Goal: Use online tool/utility: Utilize a website feature to perform a specific function

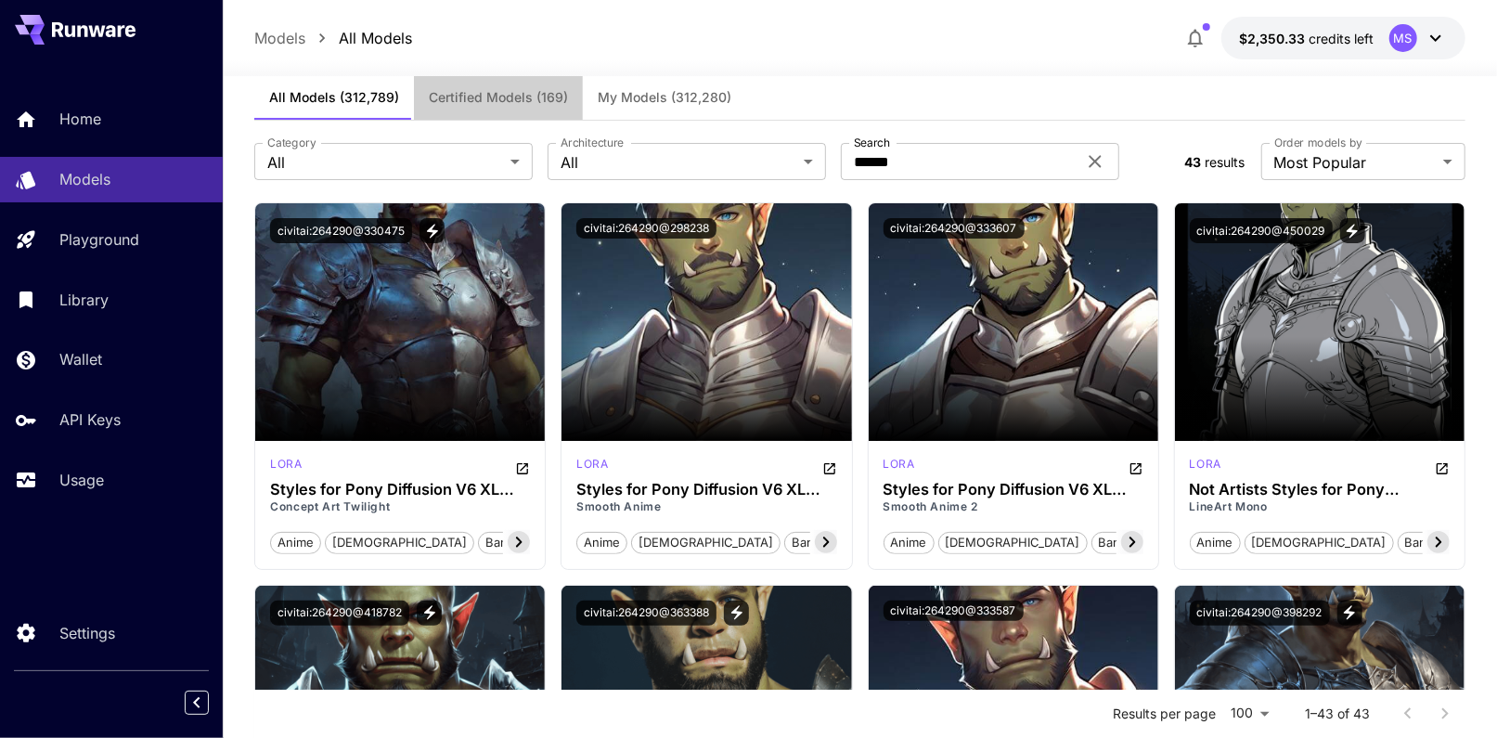
click at [428, 80] on button "Certified Models (169)" at bounding box center [498, 97] width 169 height 45
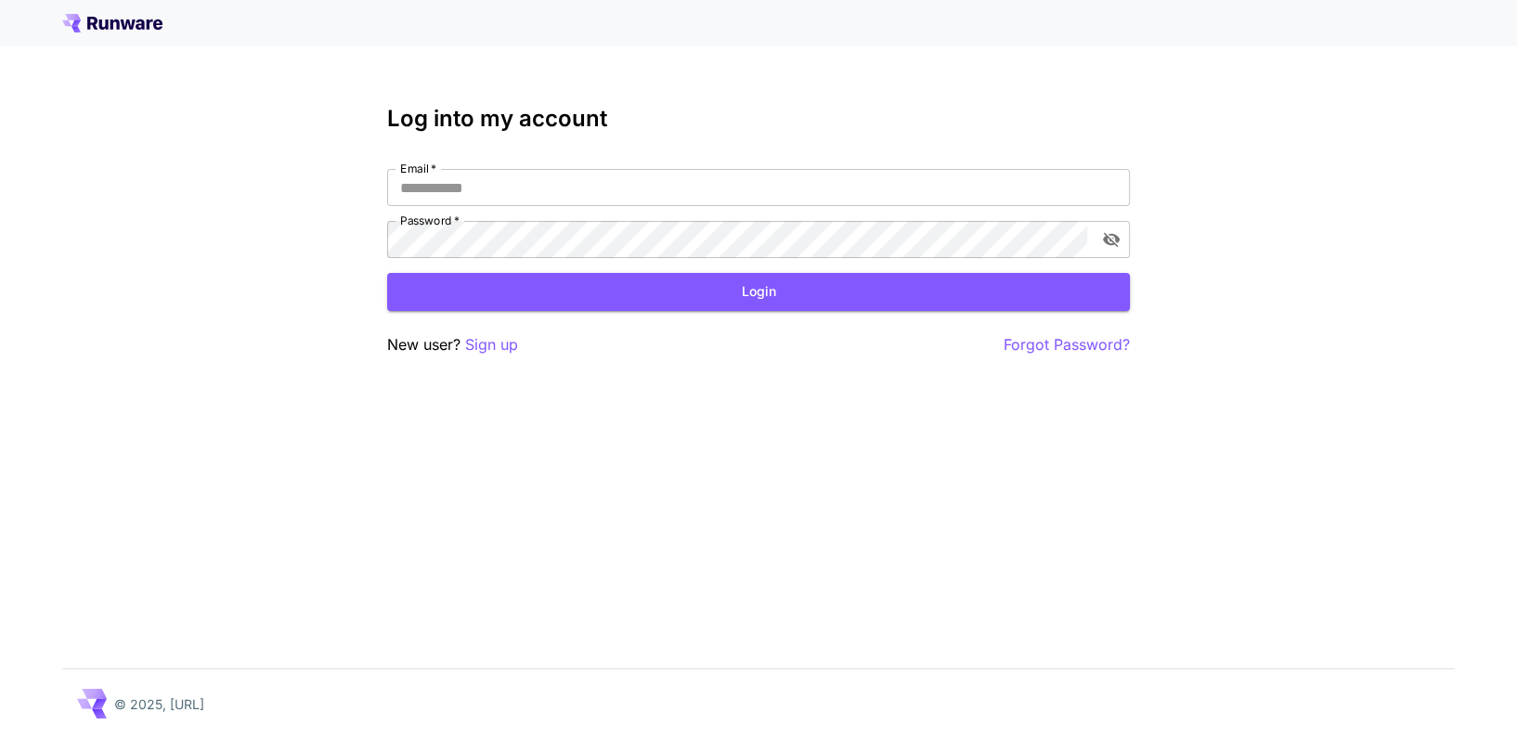
type input "**********"
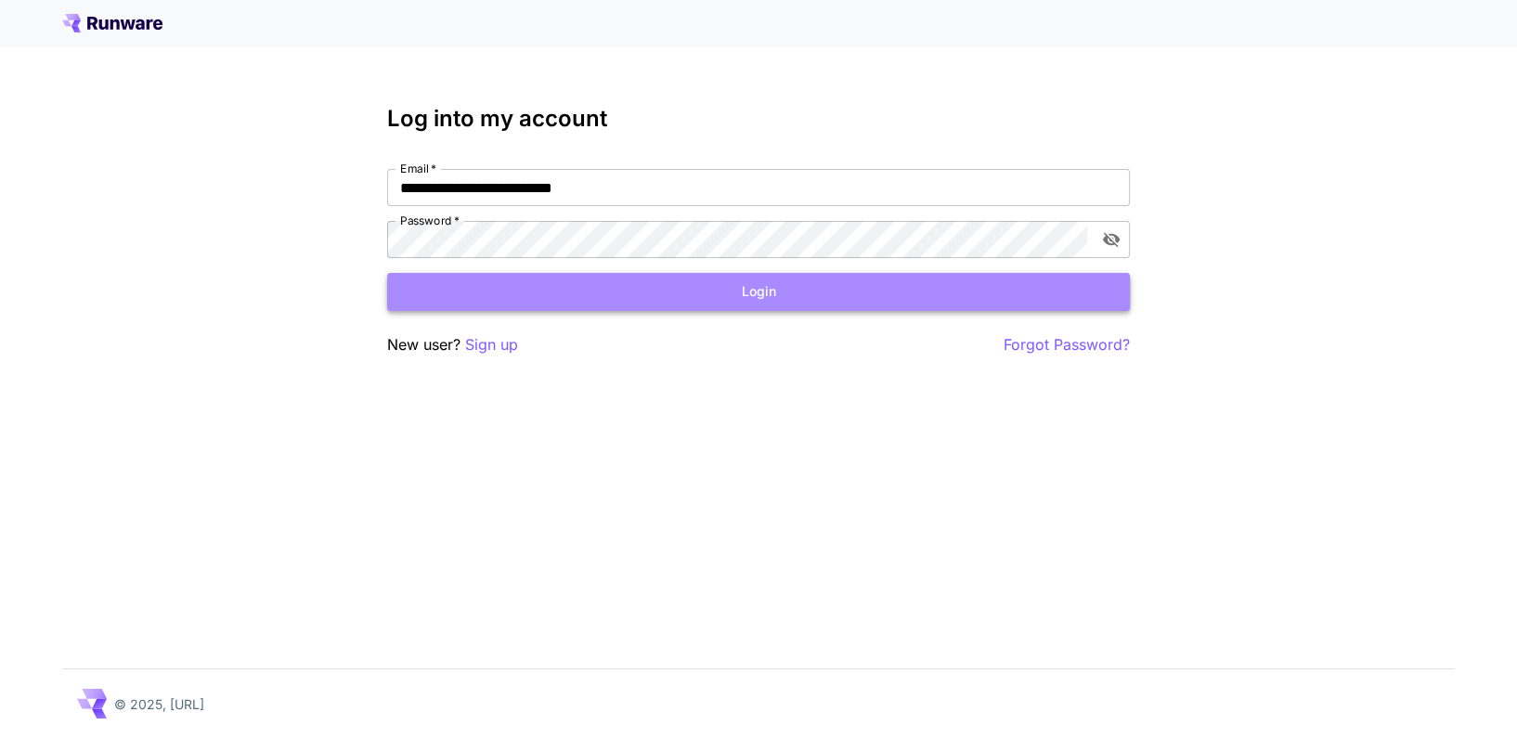
click at [609, 294] on button "Login" at bounding box center [758, 292] width 743 height 38
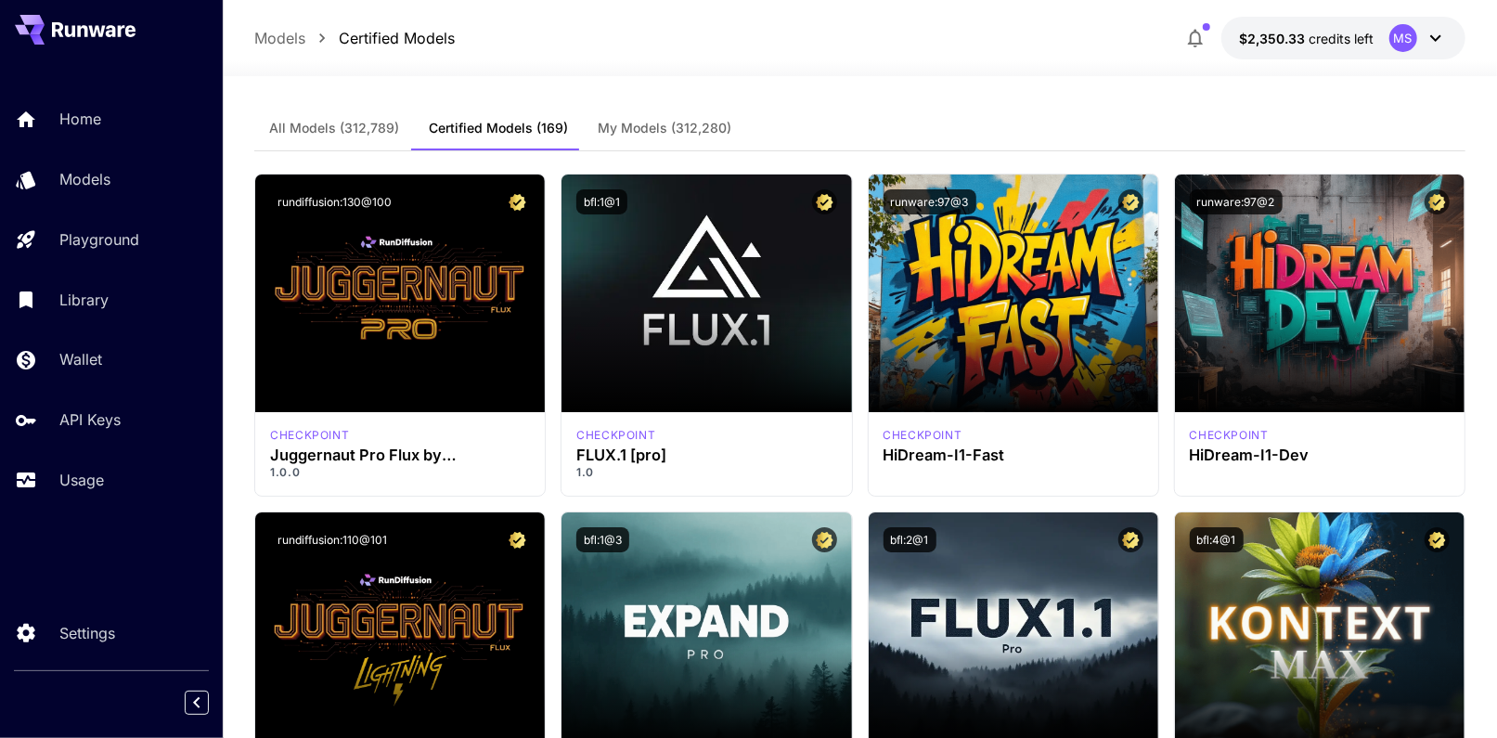
click at [76, 203] on div "Home Models Playground Library Wallet API Keys Usage" at bounding box center [111, 300] width 223 height 406
click at [620, 129] on span "My Models (312,280)" at bounding box center [665, 128] width 134 height 17
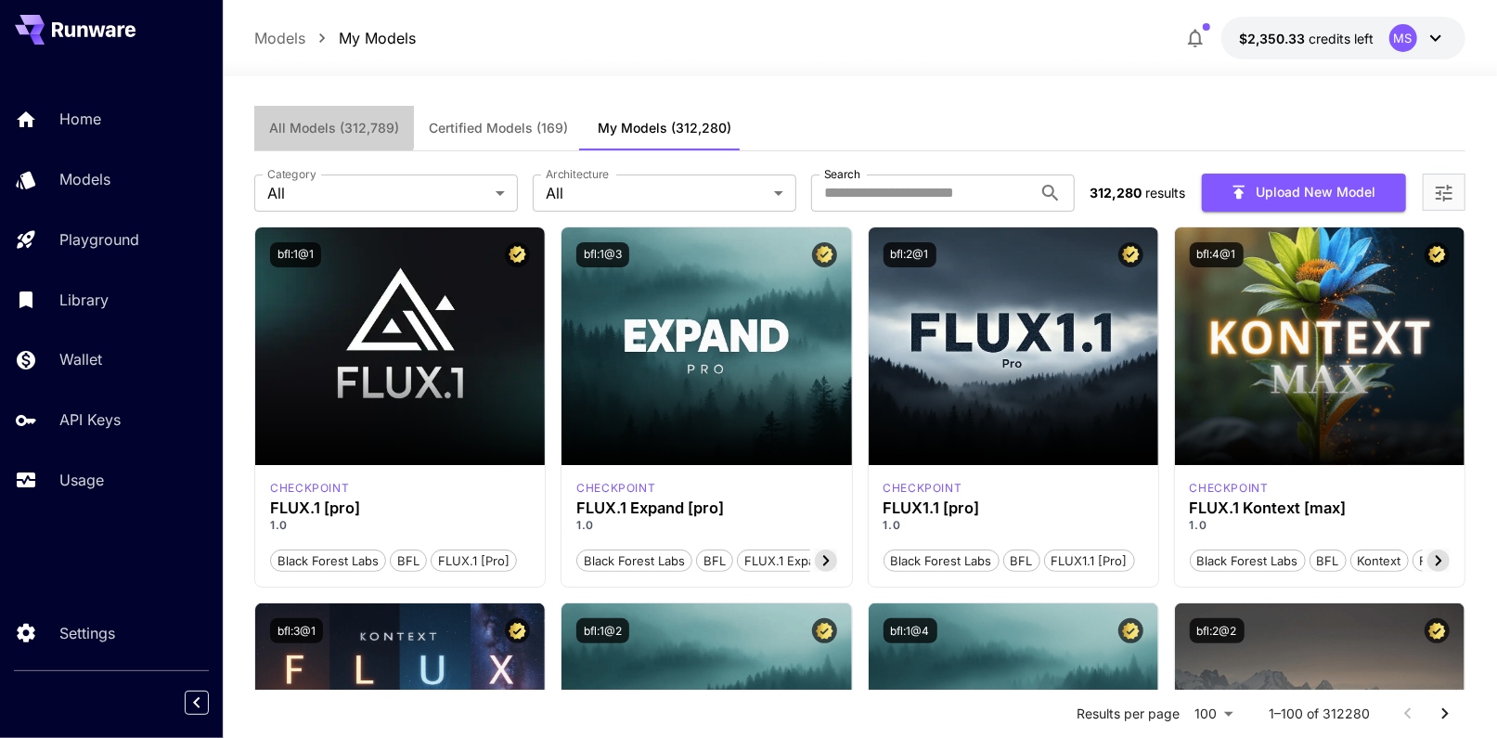
click at [328, 120] on span "All Models (312,789)" at bounding box center [334, 128] width 130 height 17
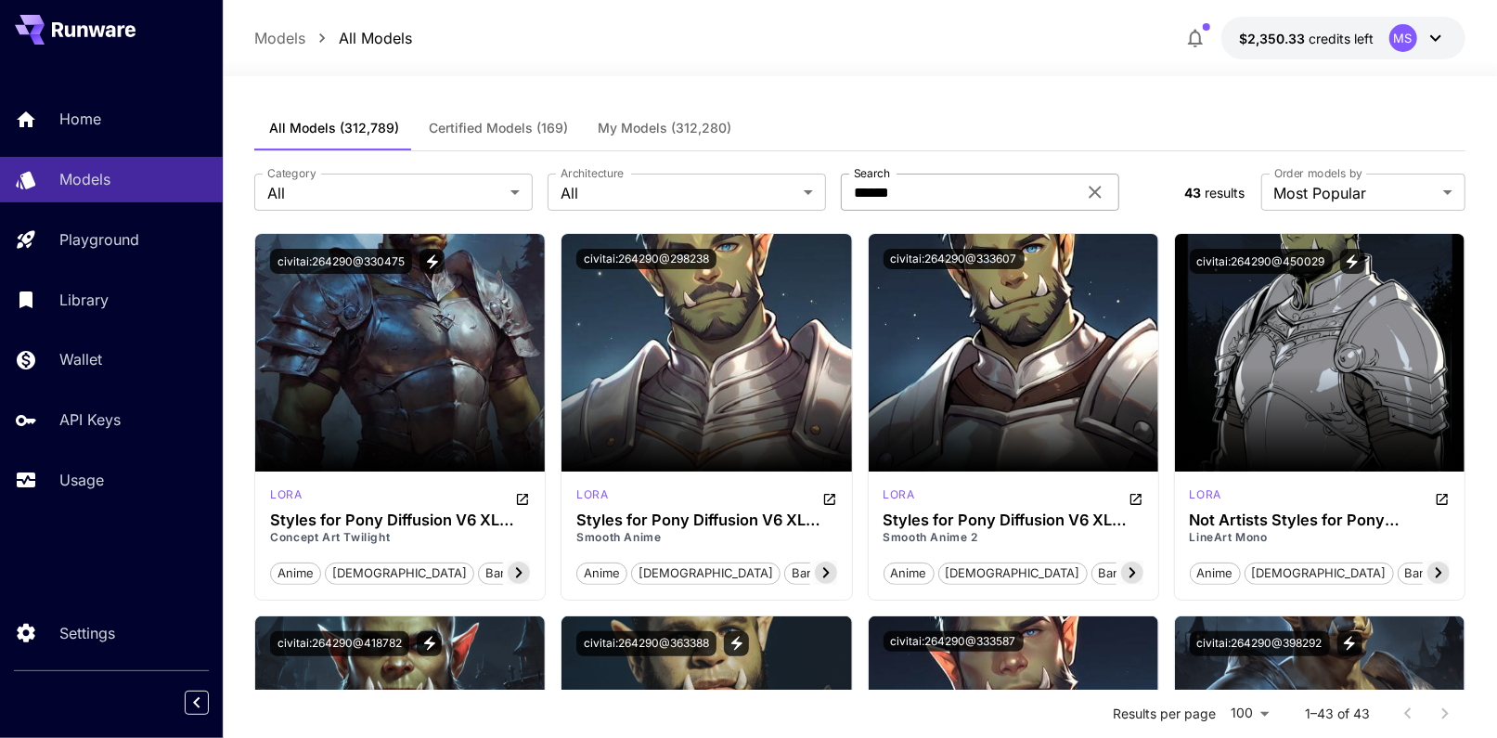
click at [1102, 187] on icon at bounding box center [1095, 192] width 22 height 22
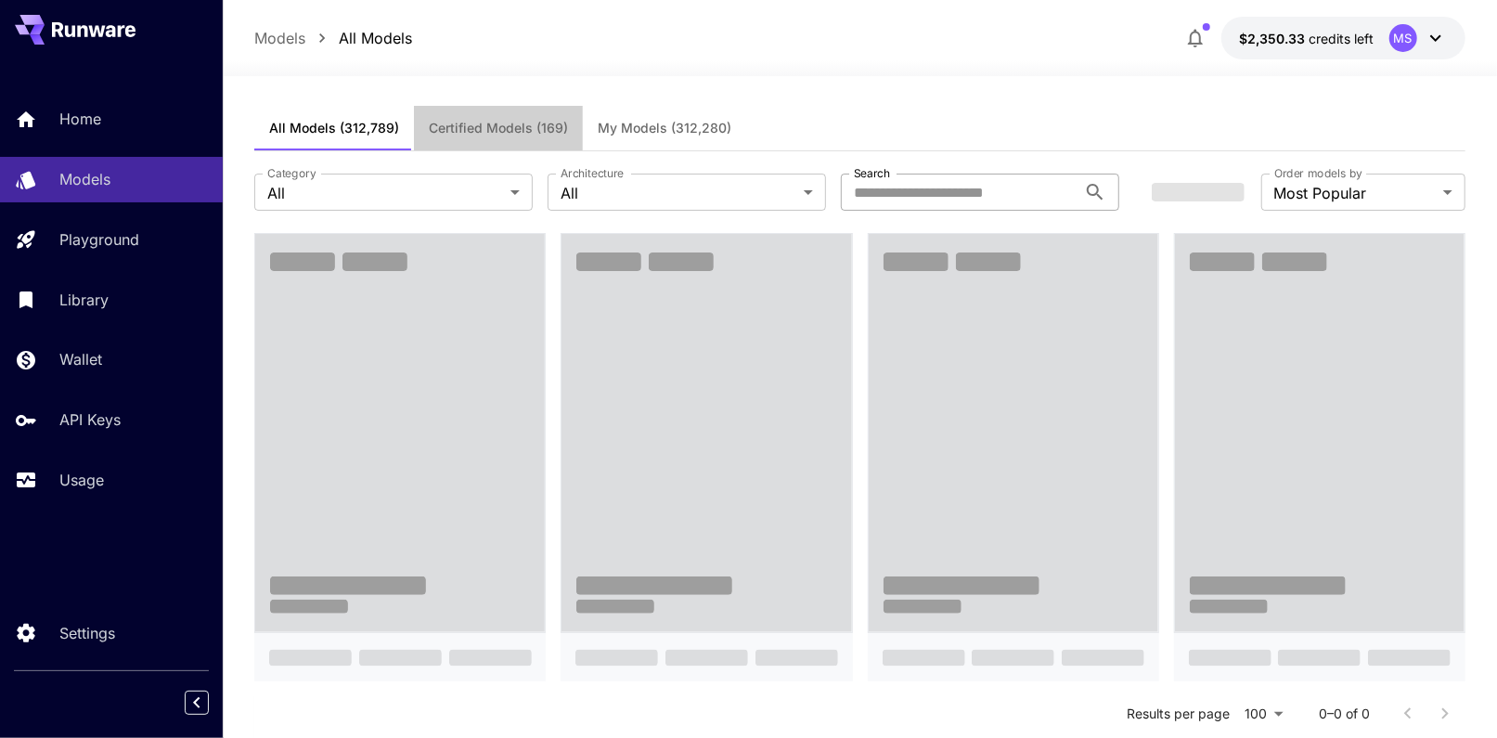
click at [435, 125] on span "Certified Models (169)" at bounding box center [498, 128] width 139 height 17
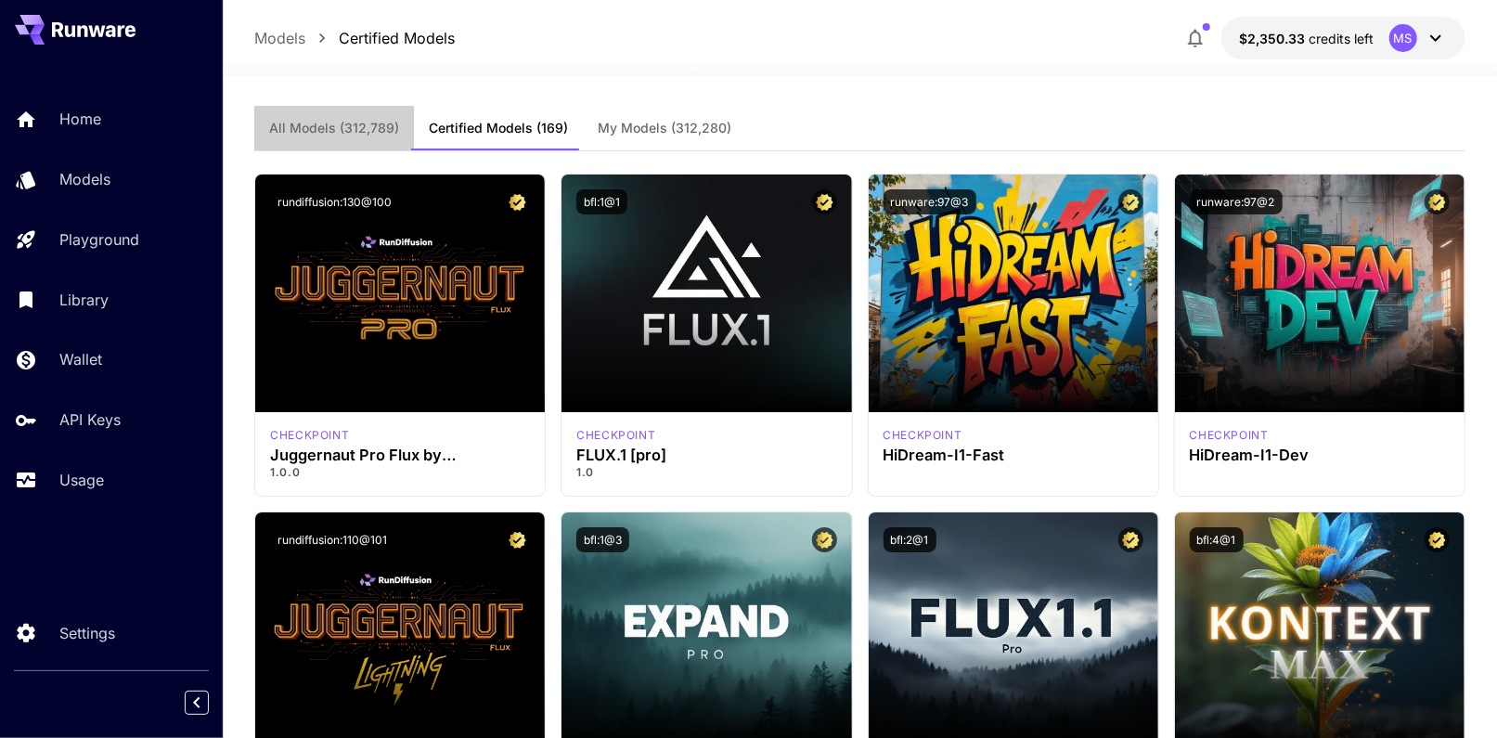
click at [338, 131] on span "All Models (312,789)" at bounding box center [334, 128] width 130 height 17
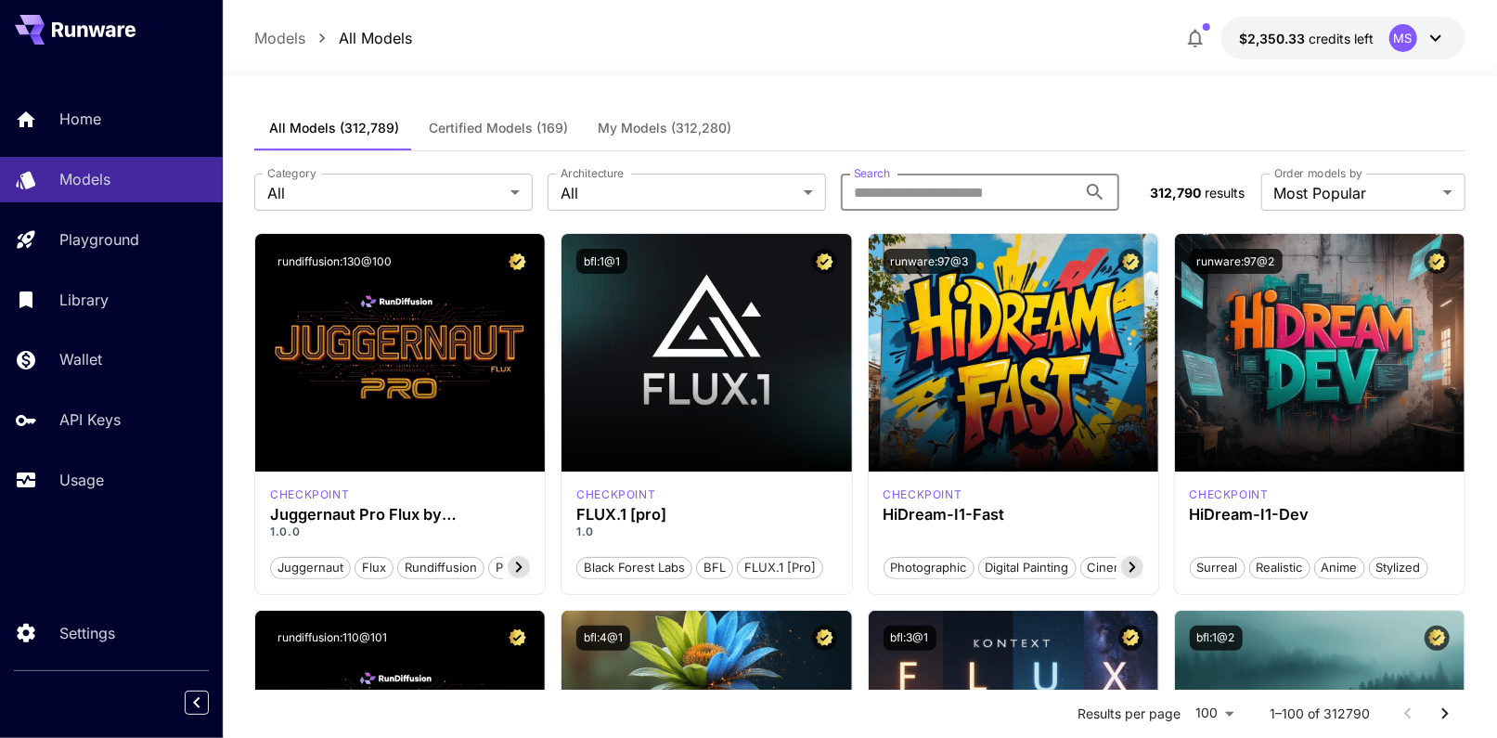
click at [906, 187] on input "Search" at bounding box center [959, 192] width 236 height 37
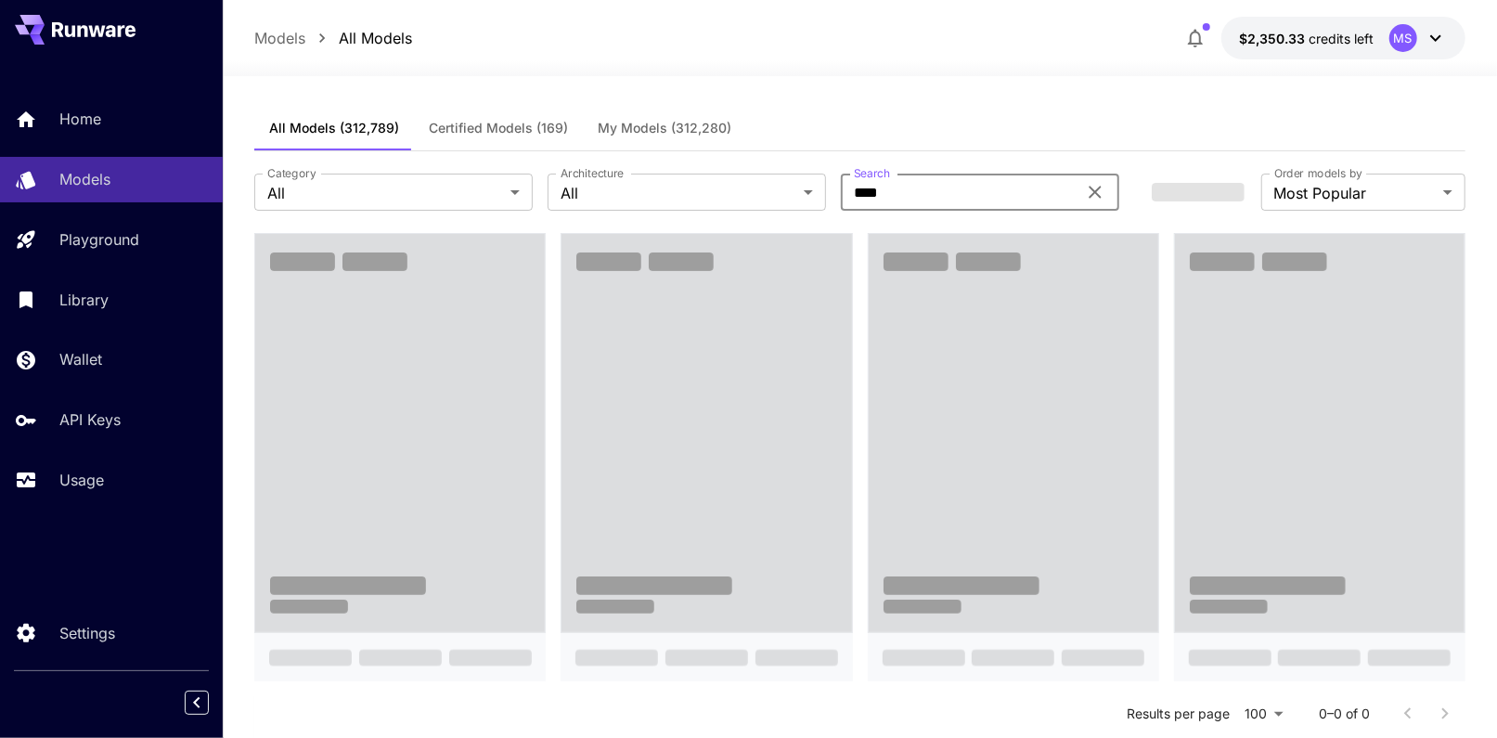
type input "****"
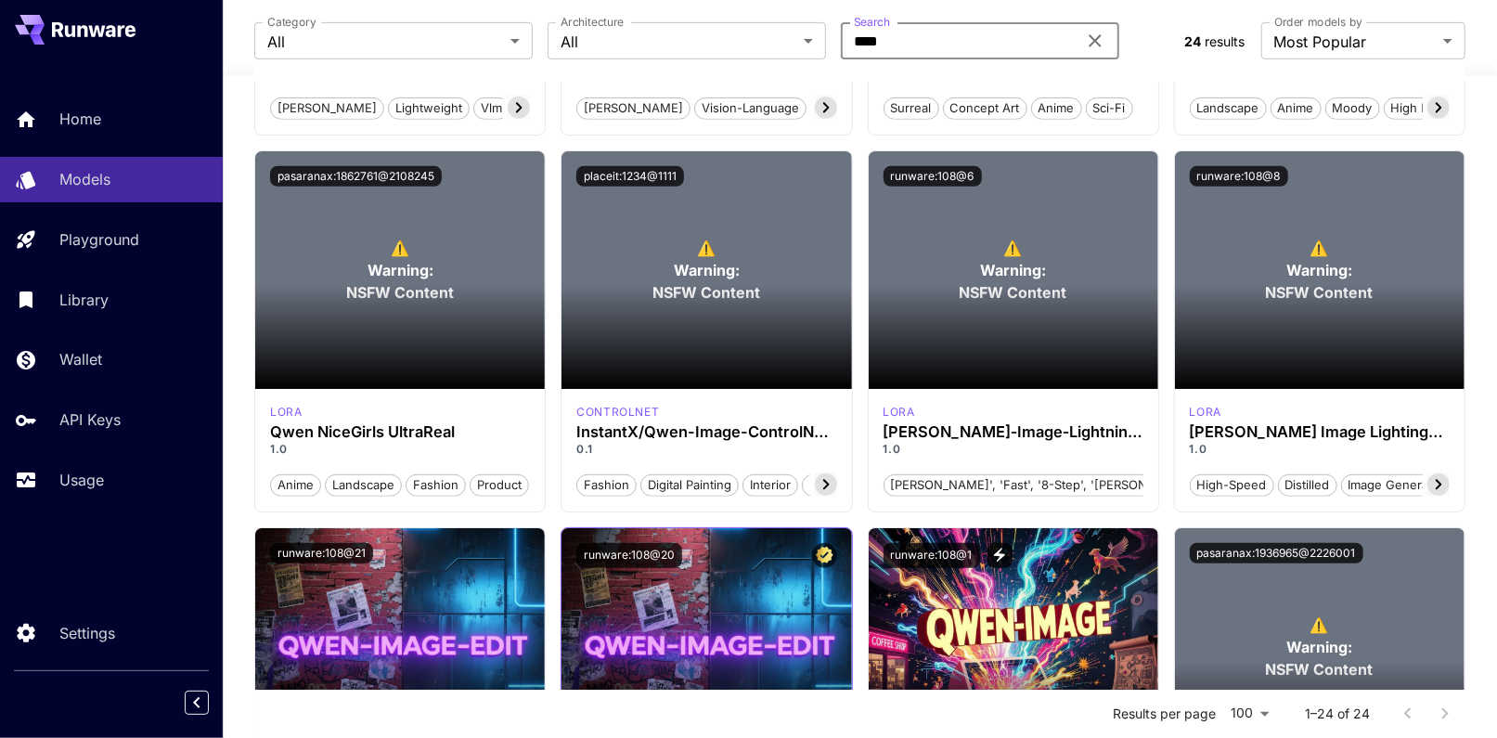
scroll to position [460, 0]
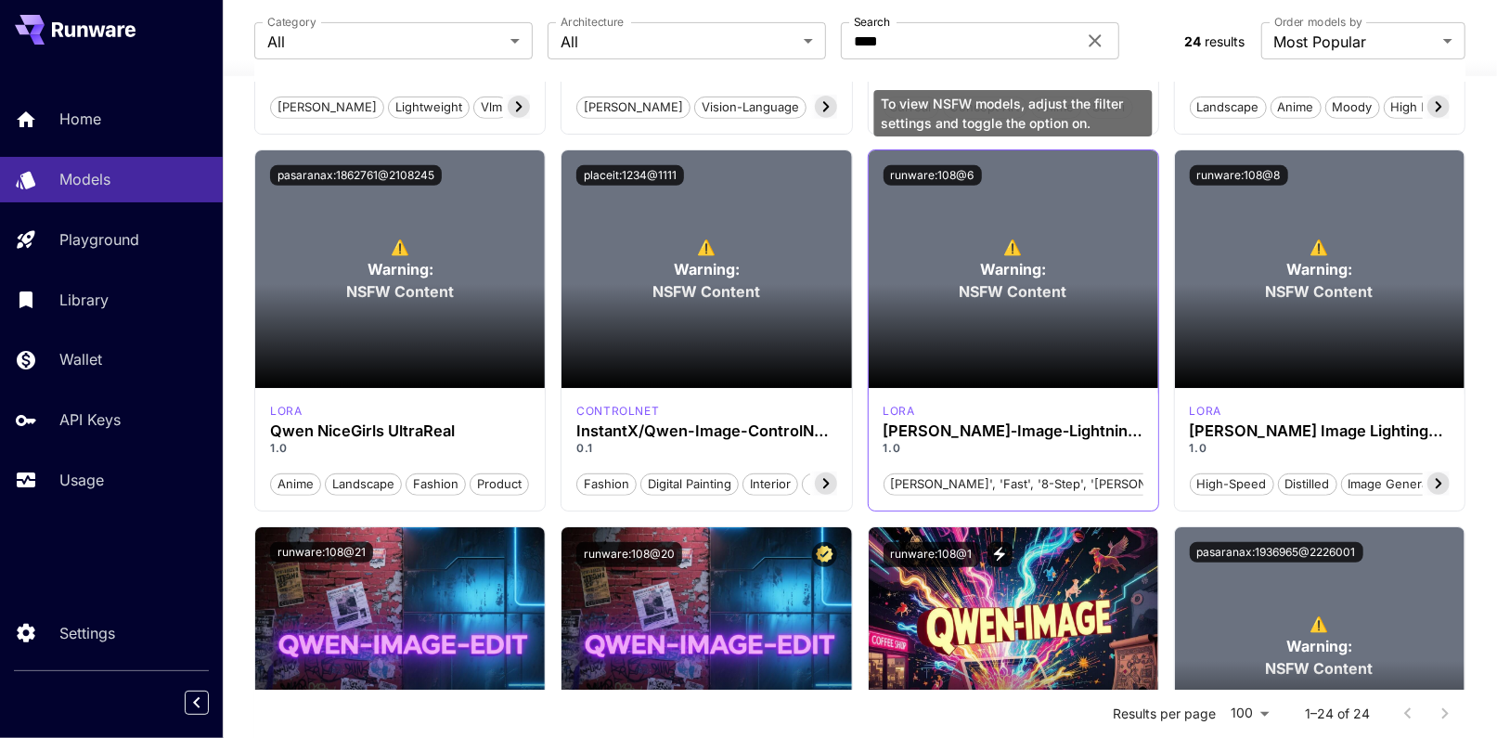
click at [983, 260] on span "Warning:" at bounding box center [1013, 269] width 66 height 22
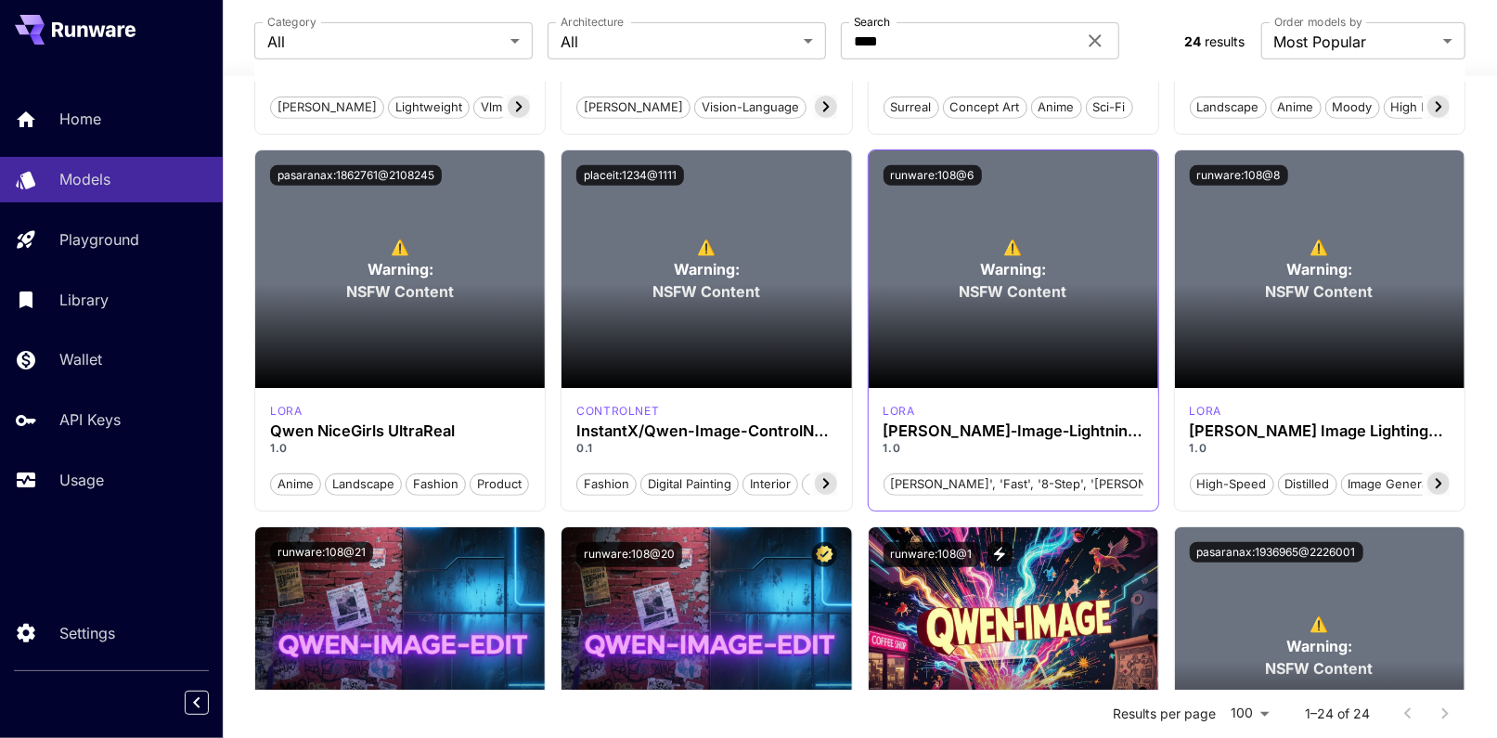
click at [952, 307] on section at bounding box center [1014, 336] width 290 height 104
click at [1034, 418] on div "lora" at bounding box center [1014, 411] width 260 height 17
click at [930, 174] on button "runware:108@6" at bounding box center [933, 175] width 98 height 20
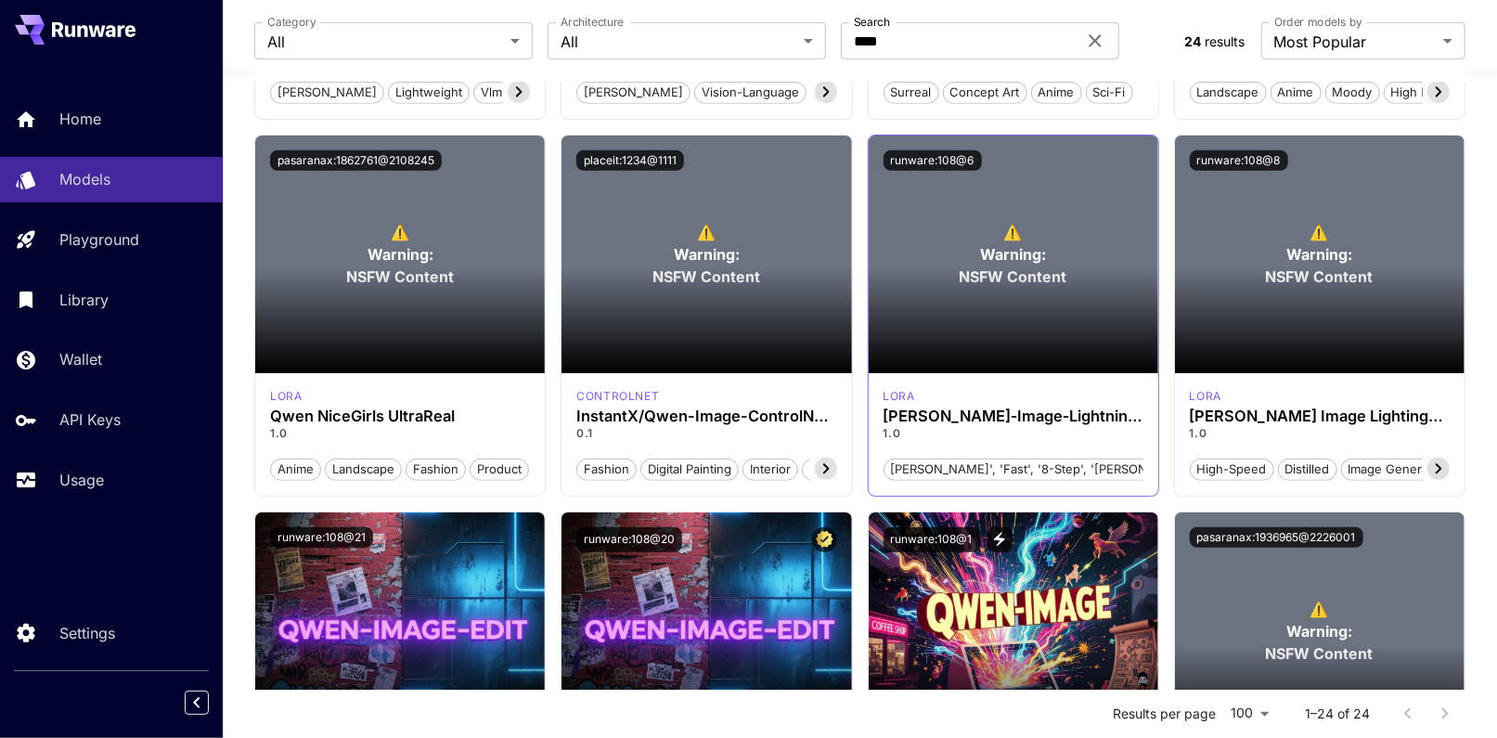
scroll to position [476, 0]
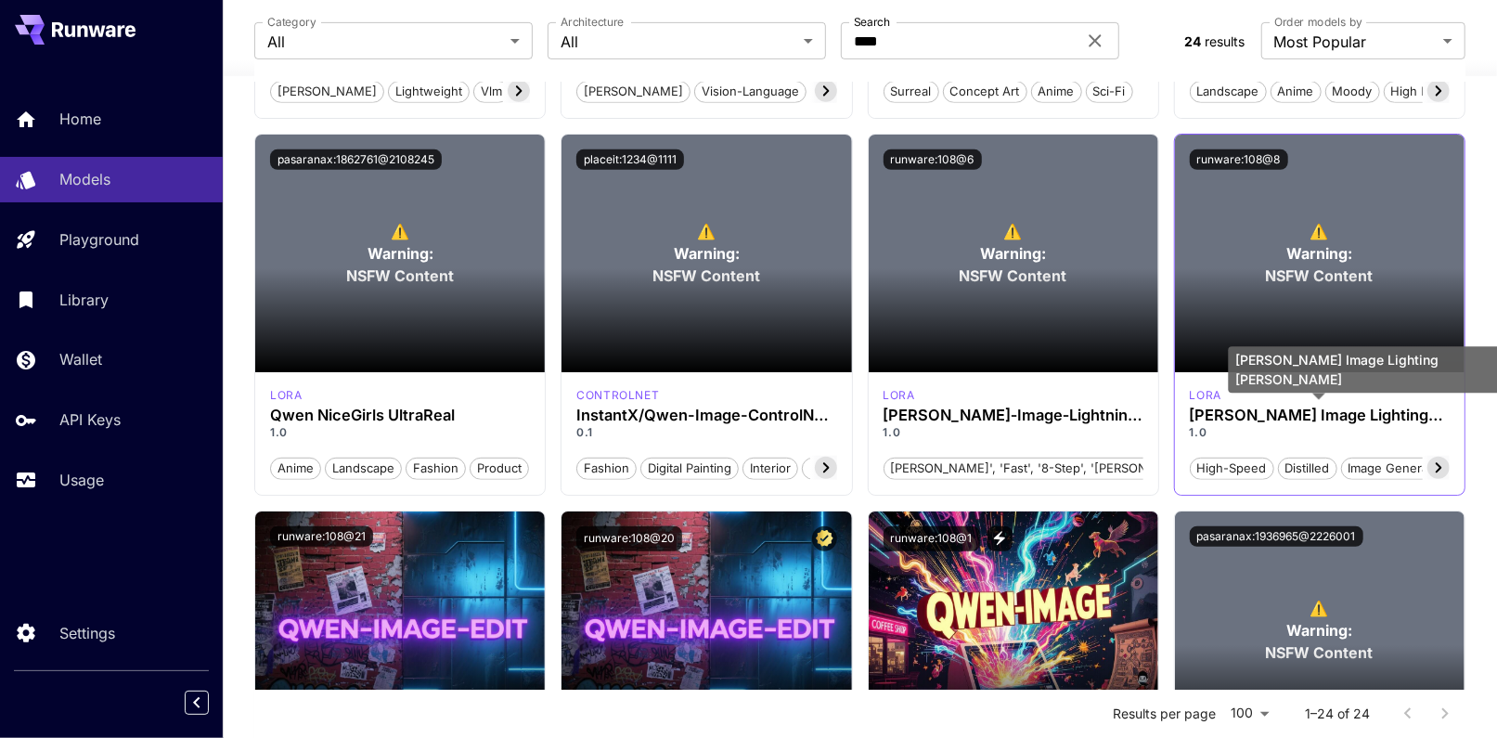
click at [1219, 420] on h3 "[PERSON_NAME] Image Lighting [PERSON_NAME]" at bounding box center [1320, 416] width 260 height 18
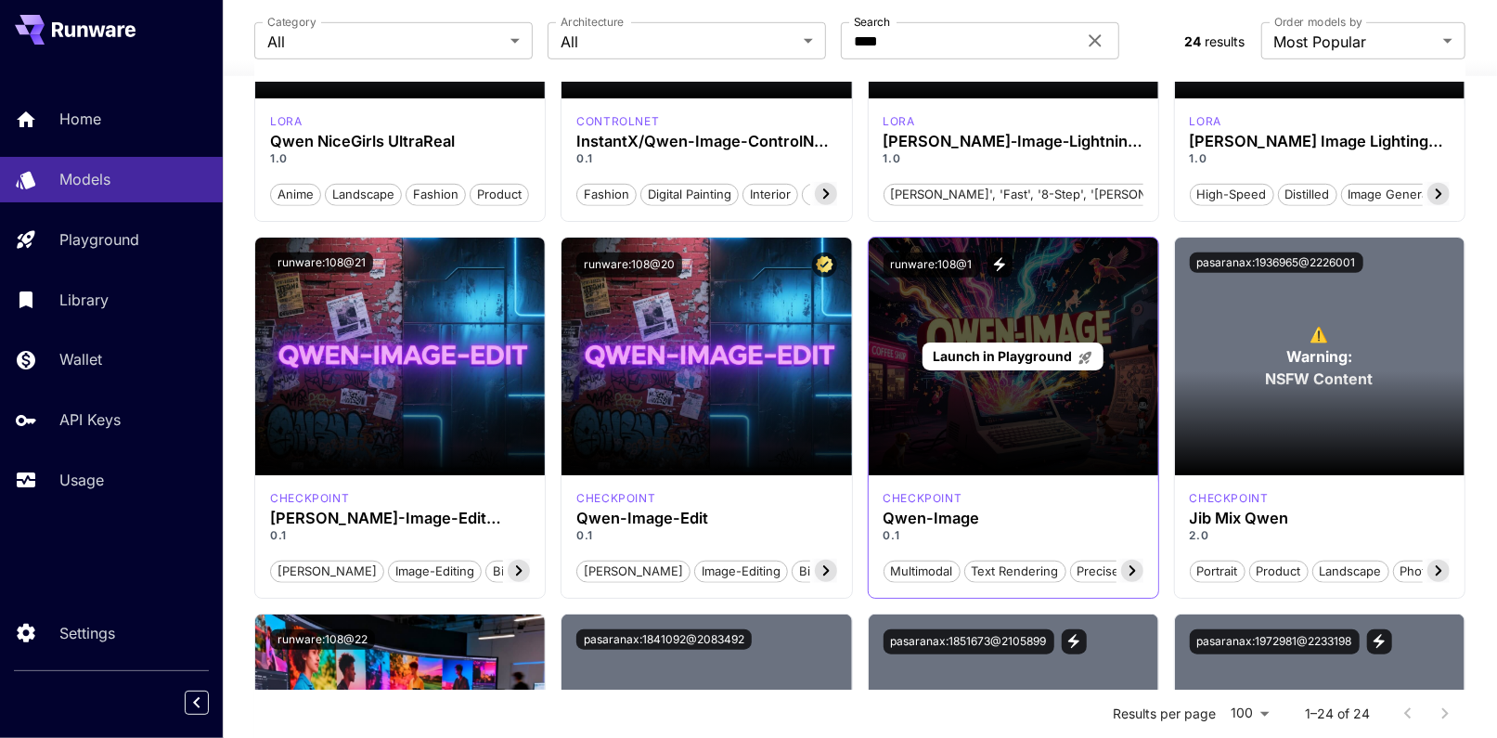
scroll to position [751, 0]
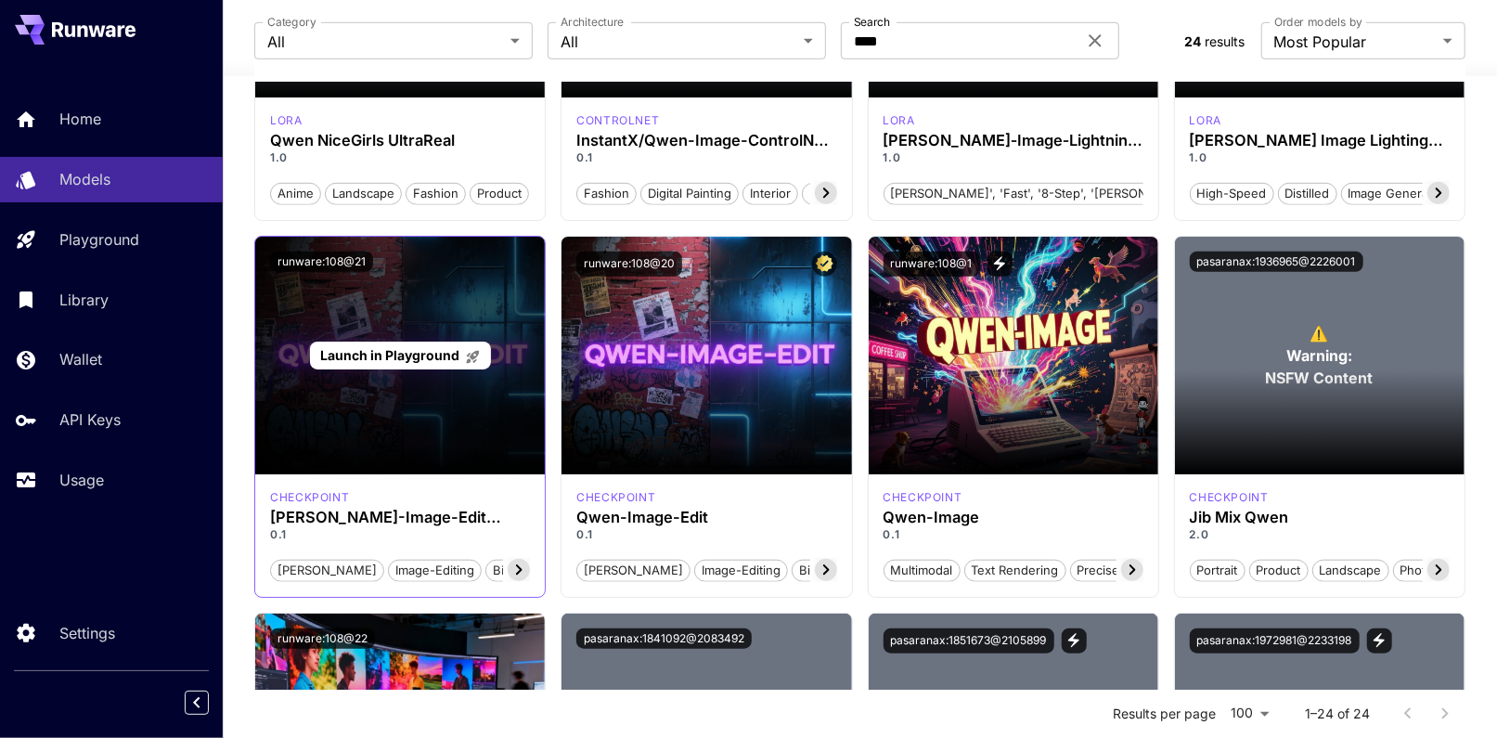
click at [379, 352] on span "Launch in Playground" at bounding box center [389, 355] width 139 height 16
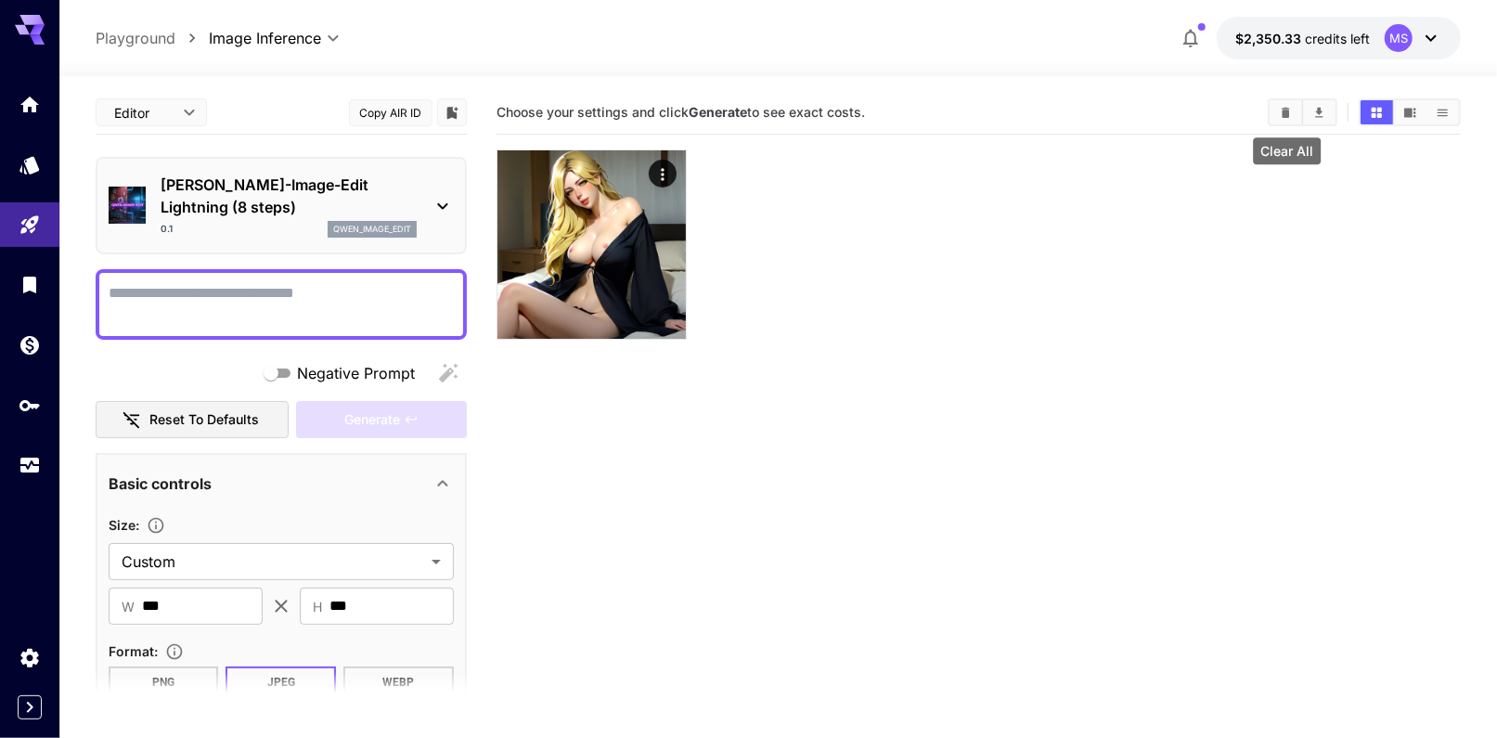
click at [1293, 110] on icon "Clear All" at bounding box center [1286, 113] width 14 height 14
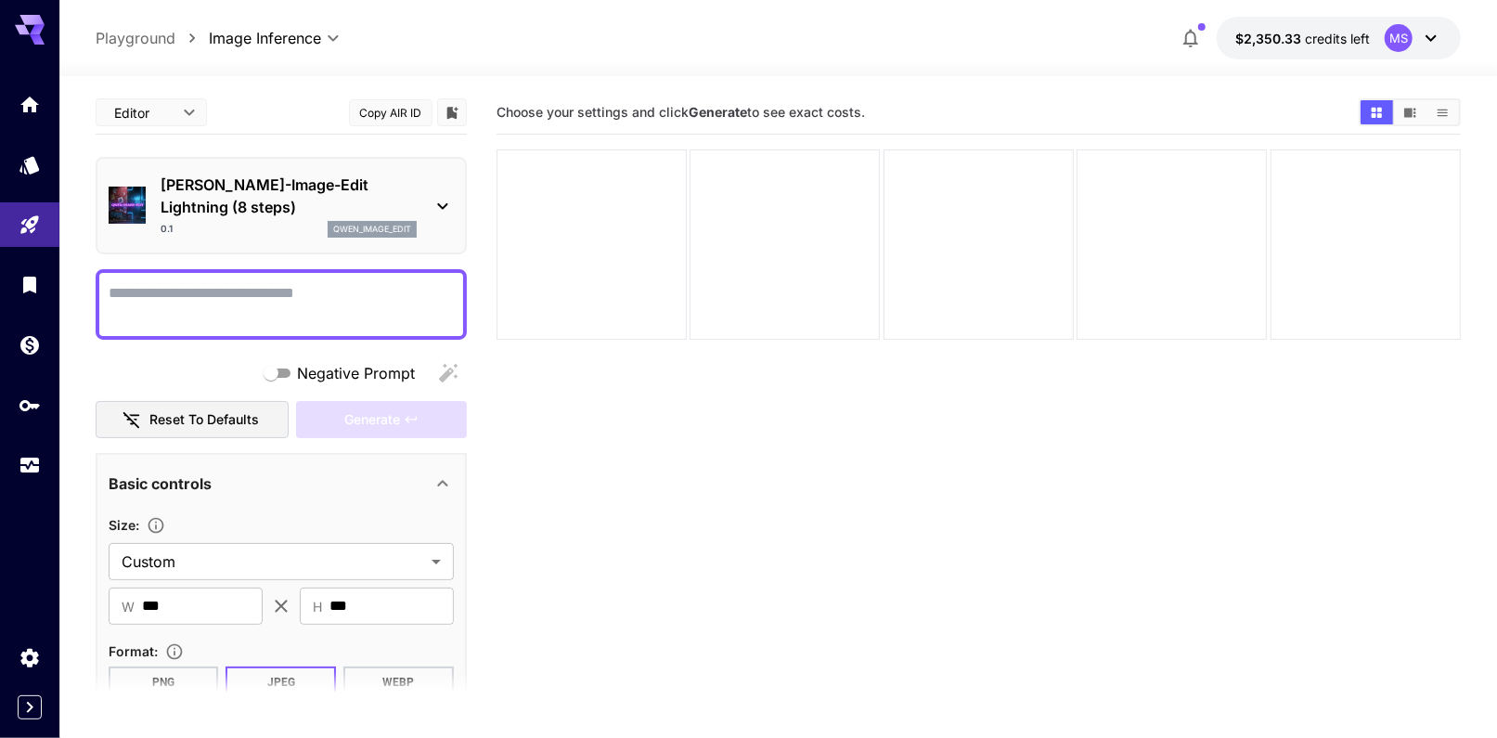
click at [239, 274] on div at bounding box center [281, 304] width 371 height 71
click at [247, 327] on div at bounding box center [281, 304] width 371 height 71
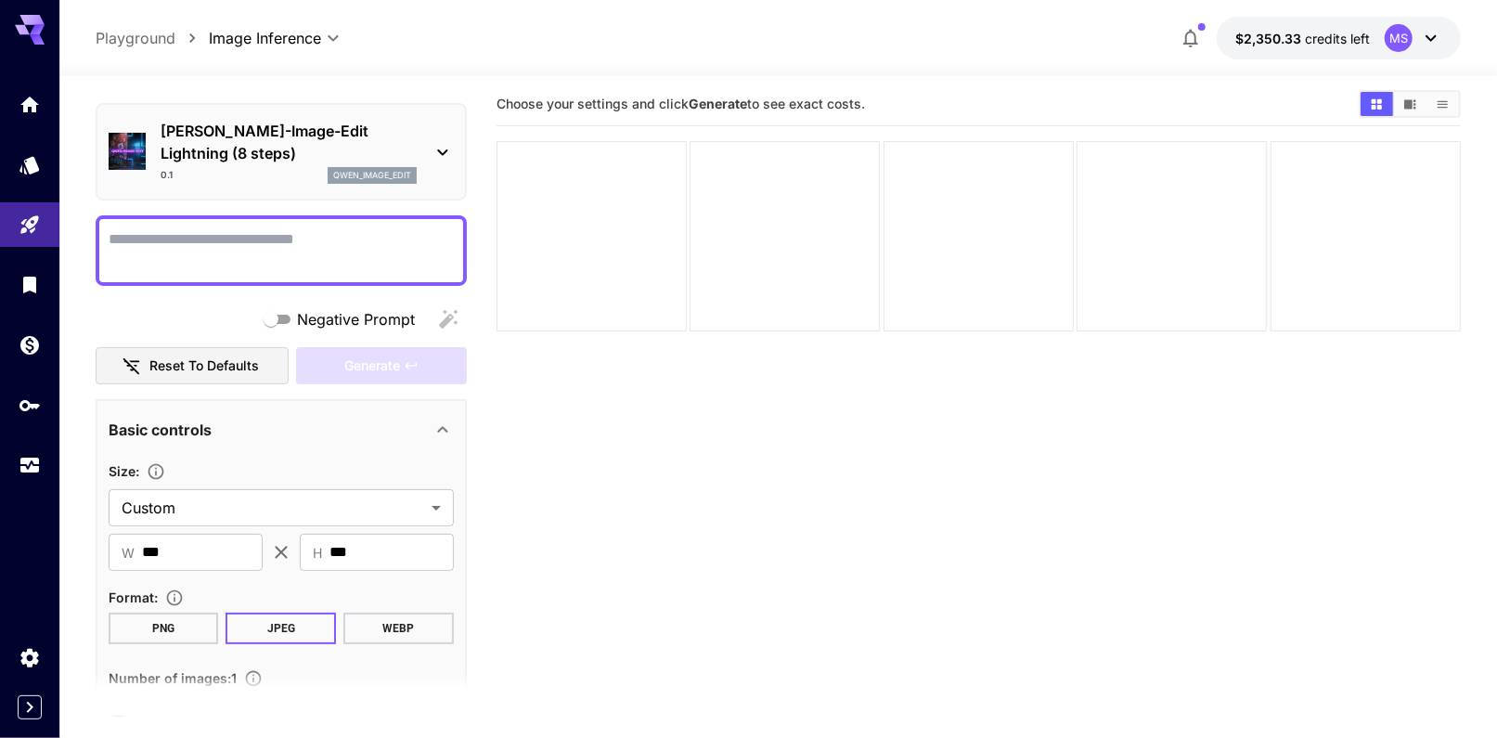
scroll to position [49, 0]
click at [238, 261] on textarea "Negative Prompt" at bounding box center [281, 253] width 345 height 45
type textarea "*"
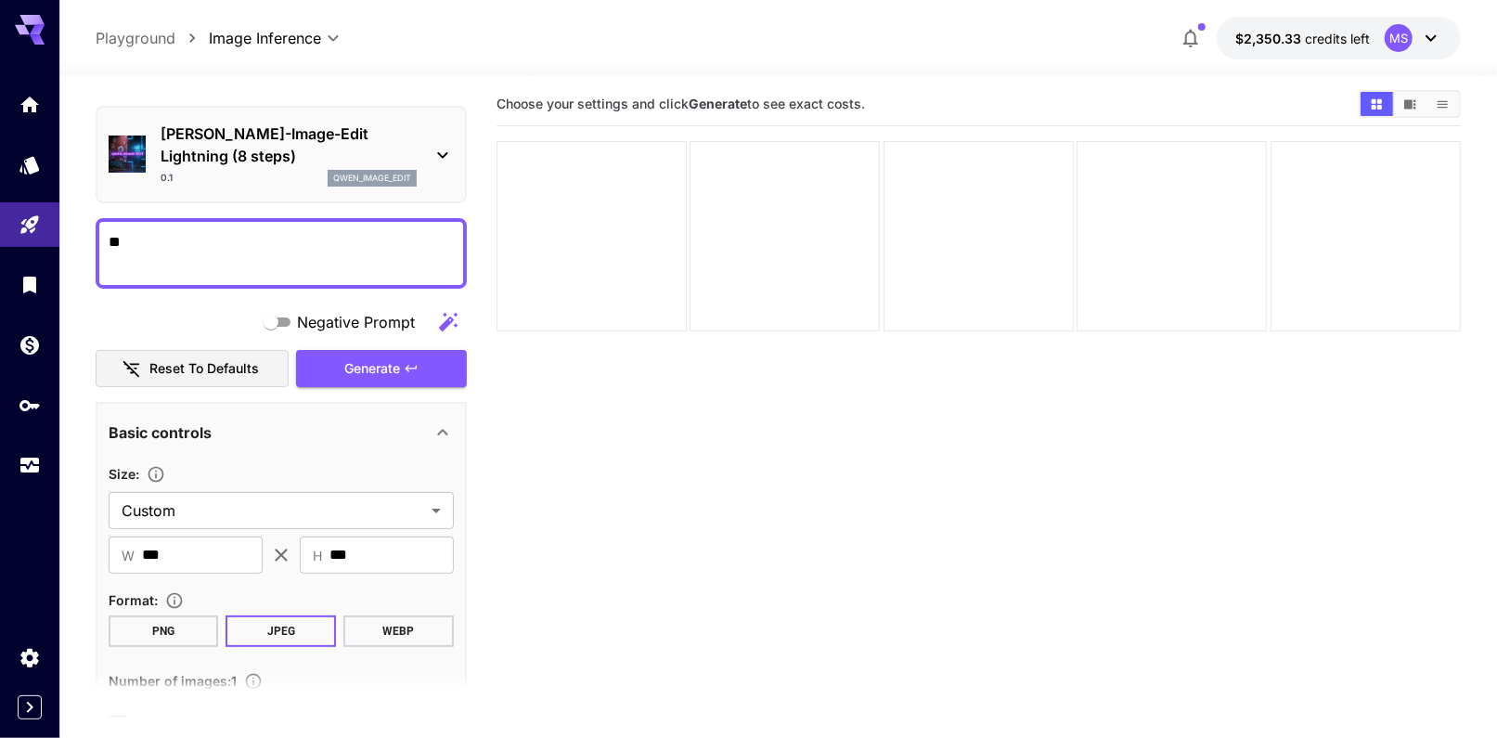
type textarea "*"
type textarea "**********"
click at [667, 599] on section "Choose your settings and click Generate to see exact costs." at bounding box center [979, 452] width 965 height 738
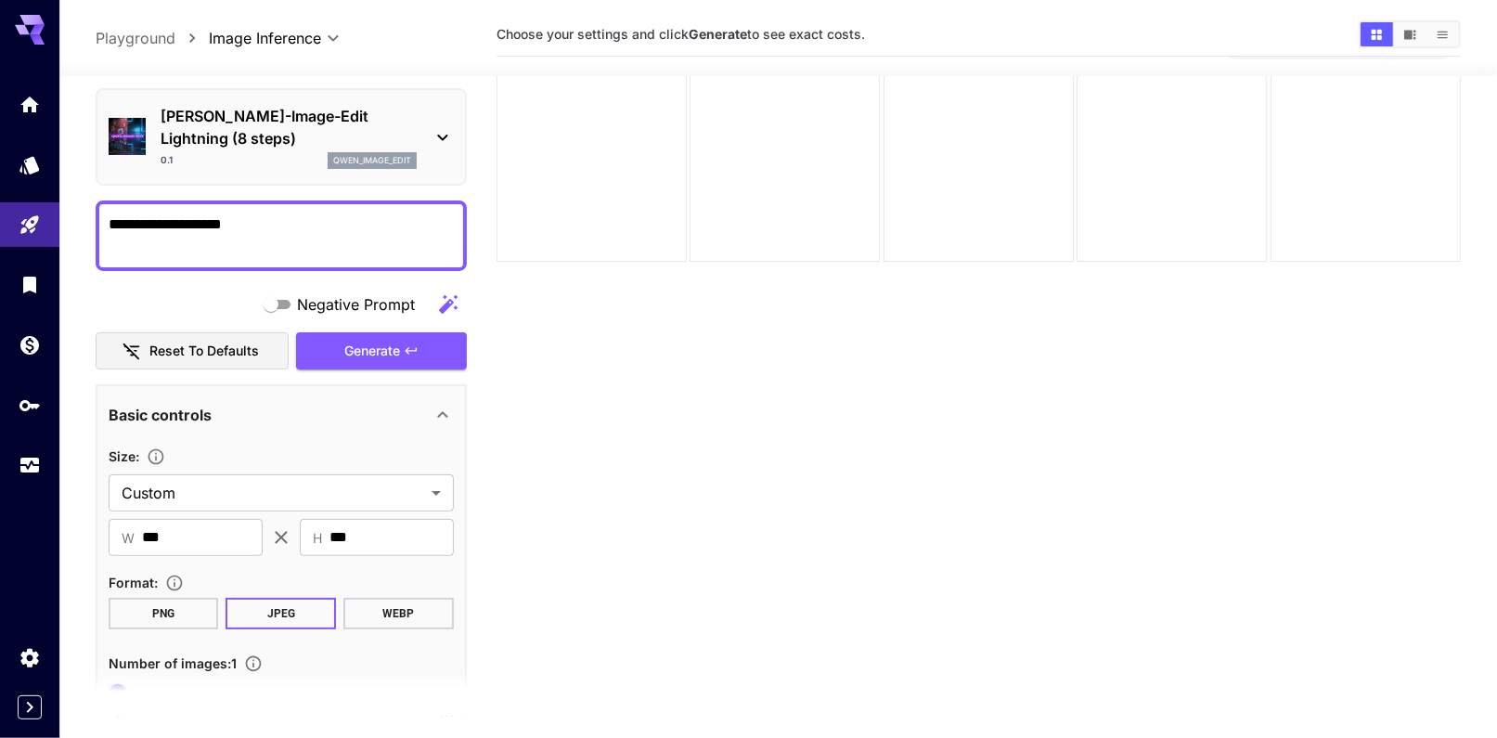
scroll to position [0, 0]
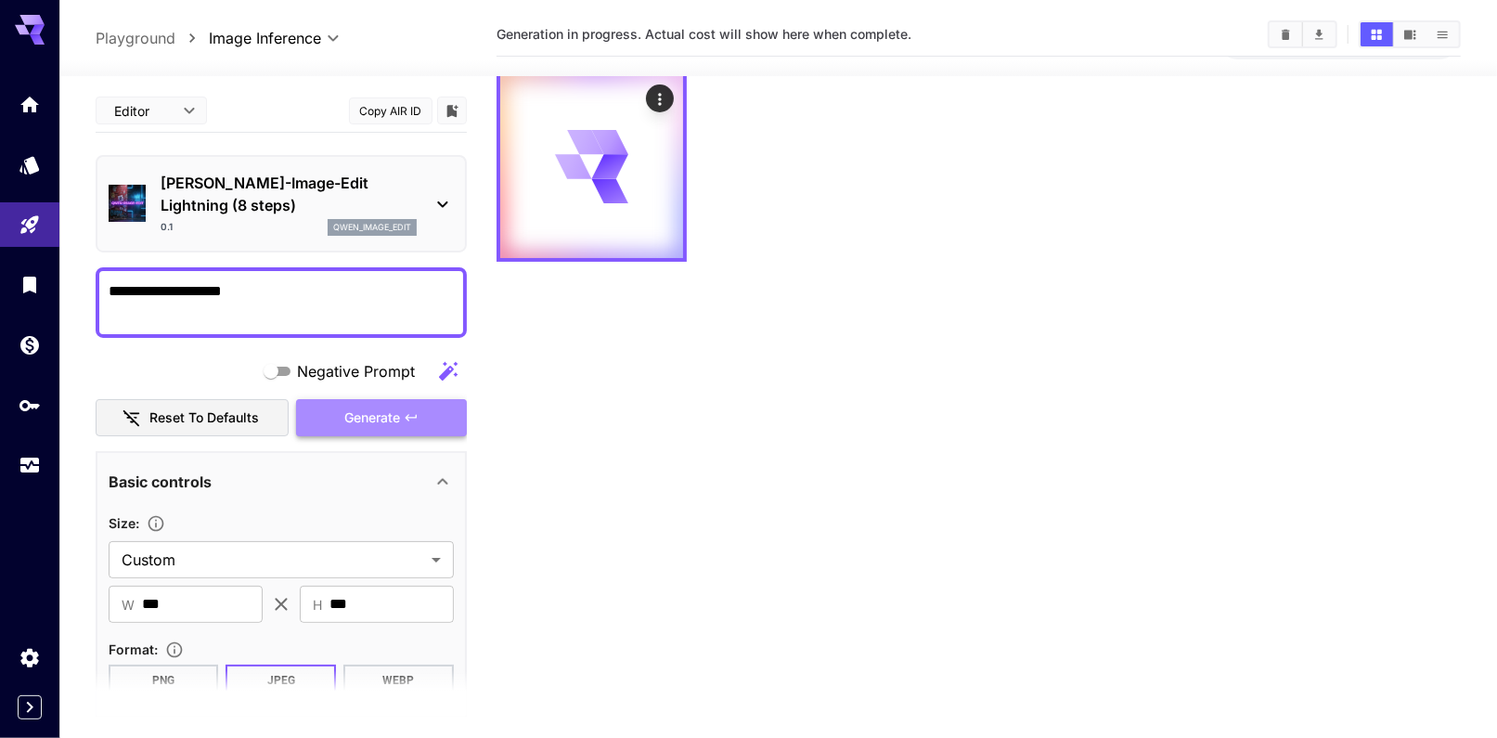
click at [371, 426] on span "Generate" at bounding box center [372, 418] width 56 height 23
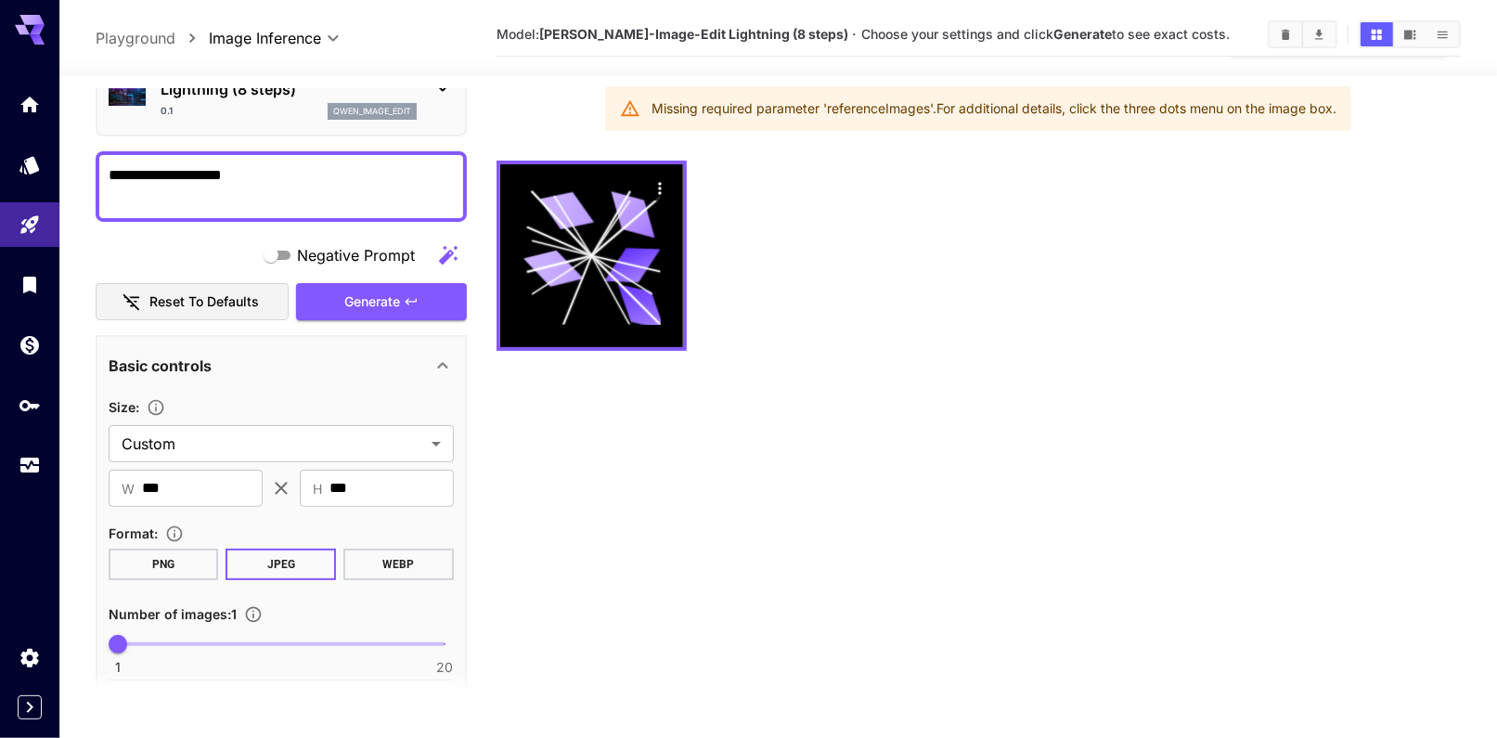
scroll to position [291, 0]
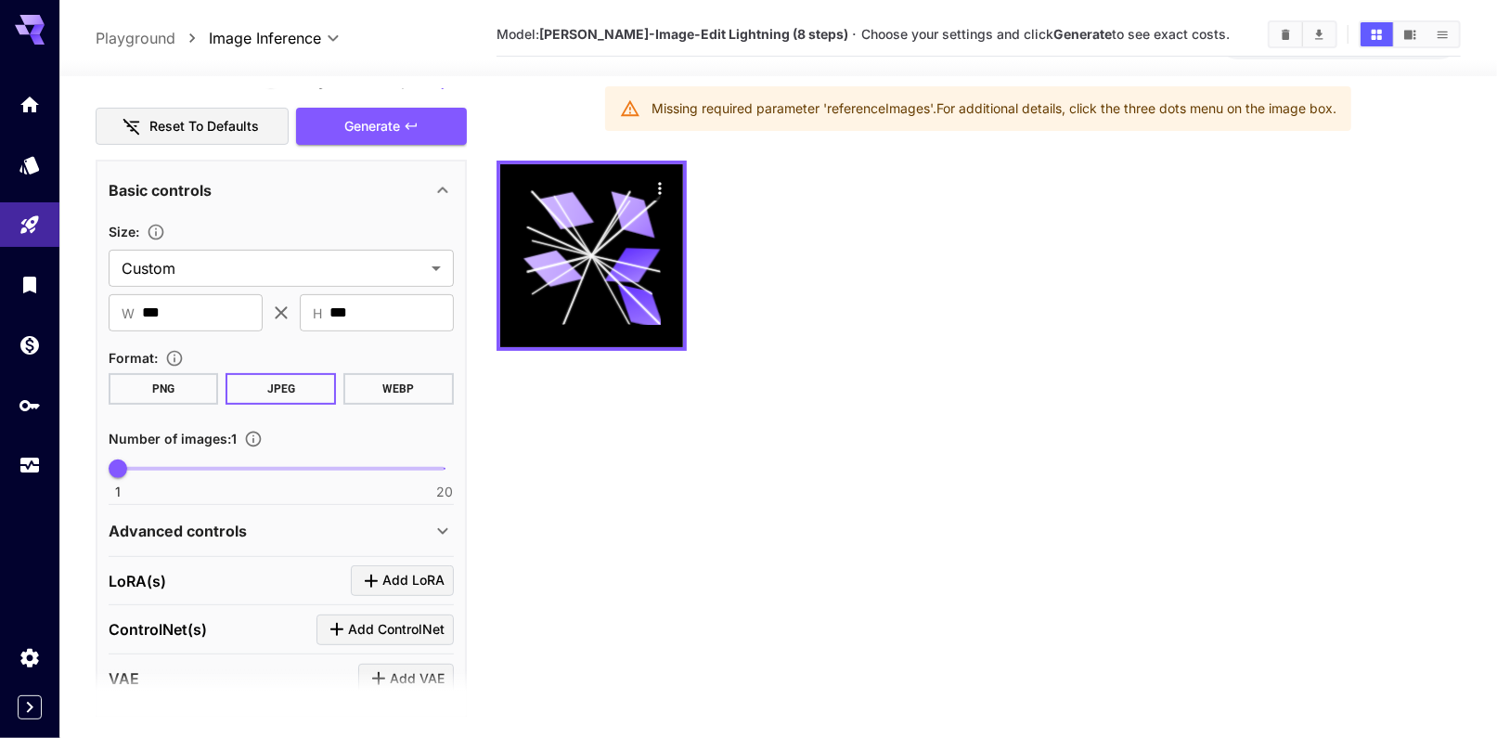
click at [249, 534] on div "Advanced controls" at bounding box center [270, 531] width 323 height 22
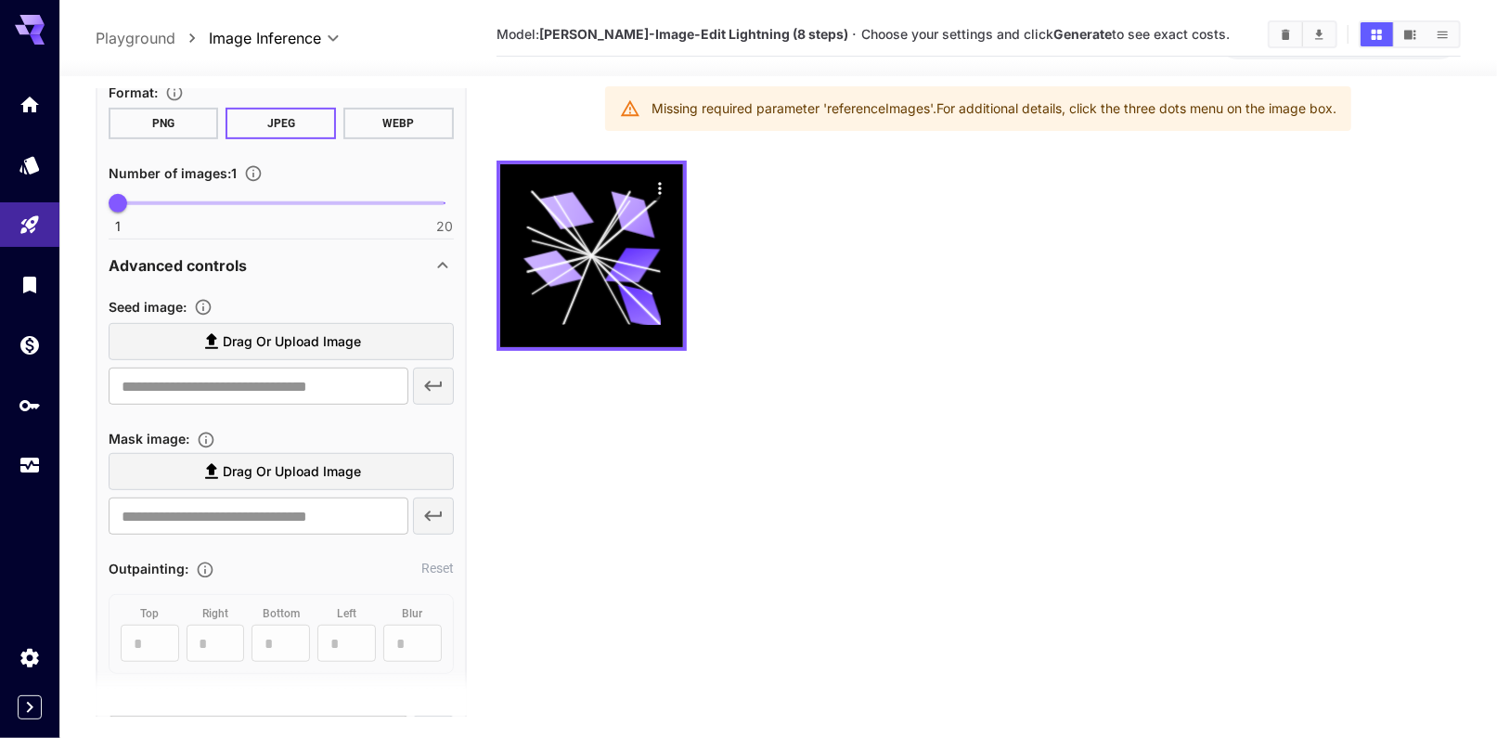
scroll to position [558, 0]
click at [232, 338] on span "Drag or upload image" at bounding box center [292, 341] width 138 height 23
click at [0, 0] on input "Drag or upload image" at bounding box center [0, 0] width 0 height 0
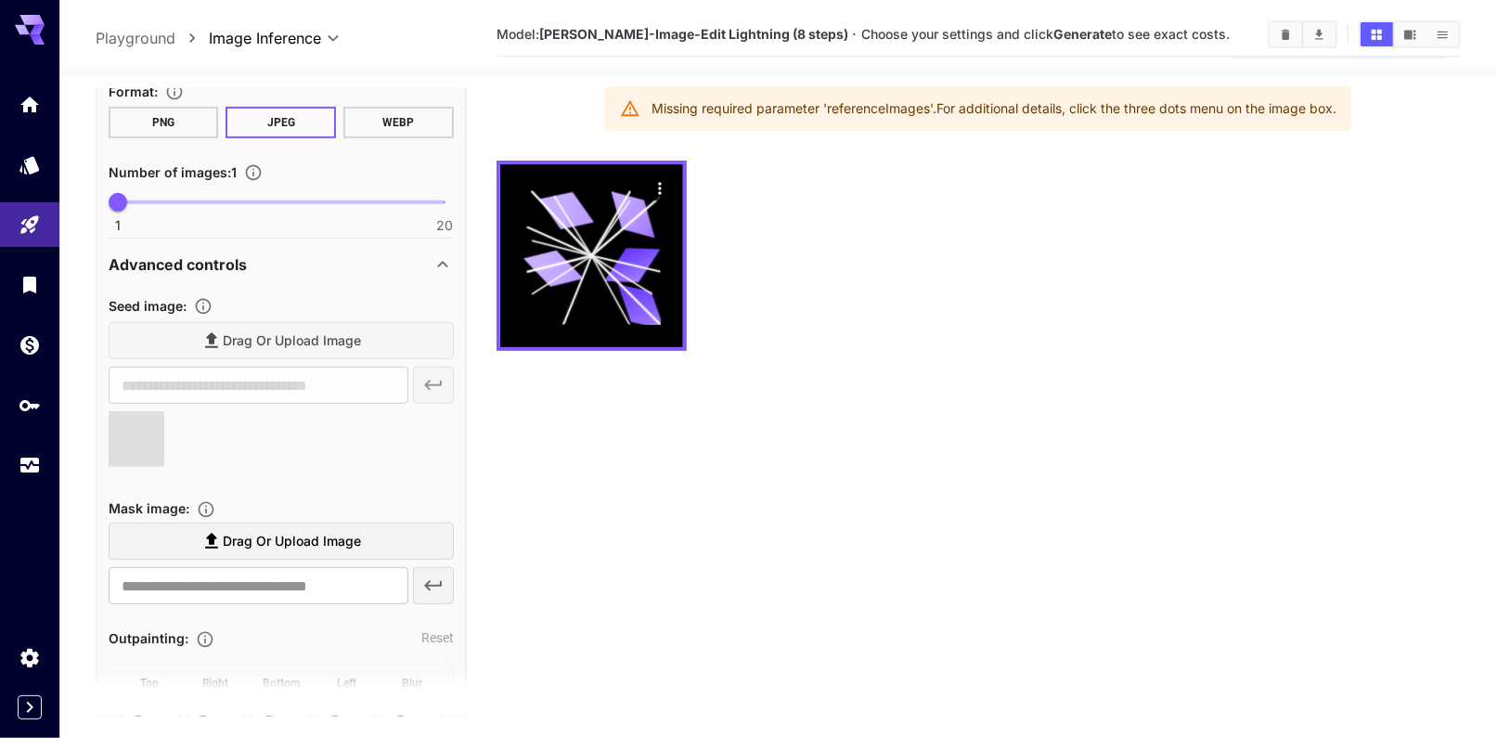
scroll to position [0, 0]
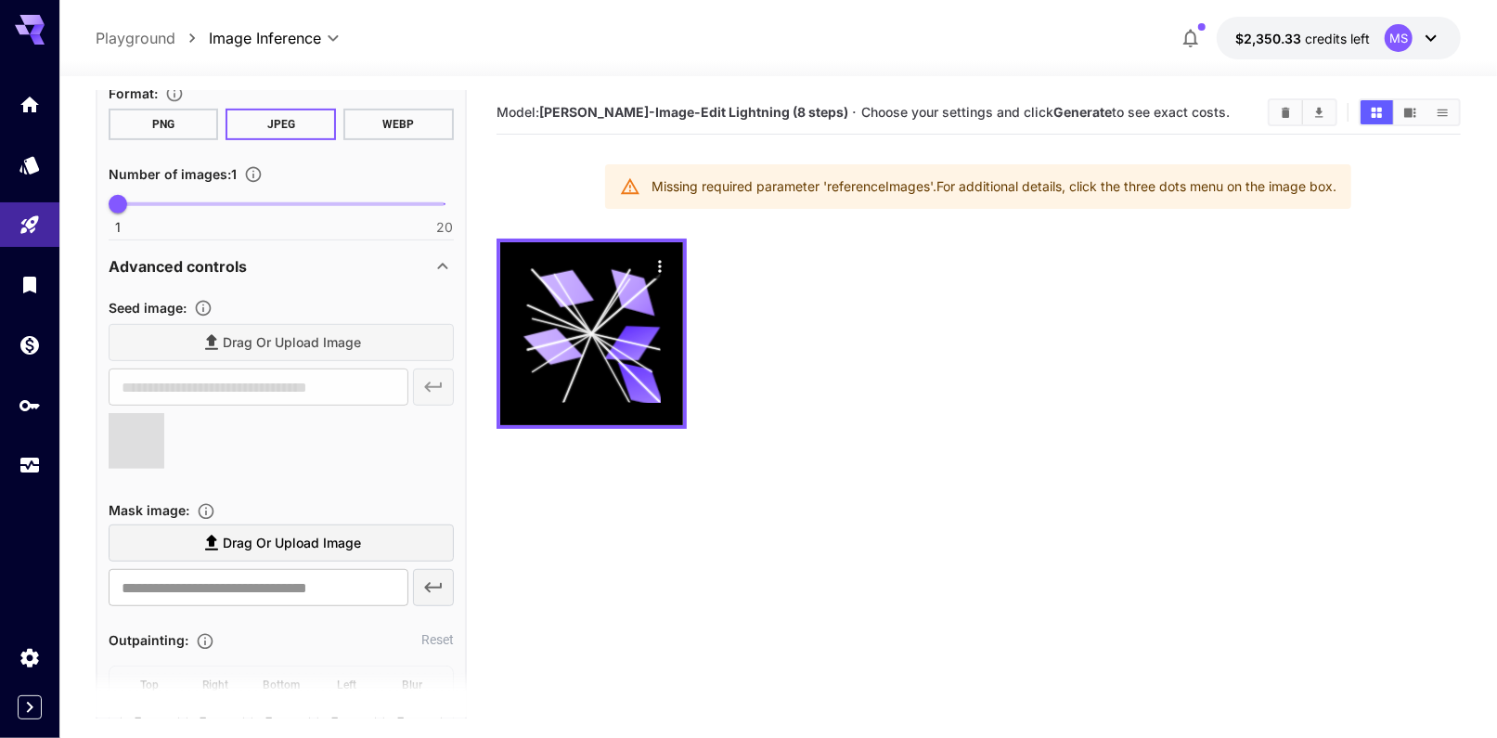
type input "**********"
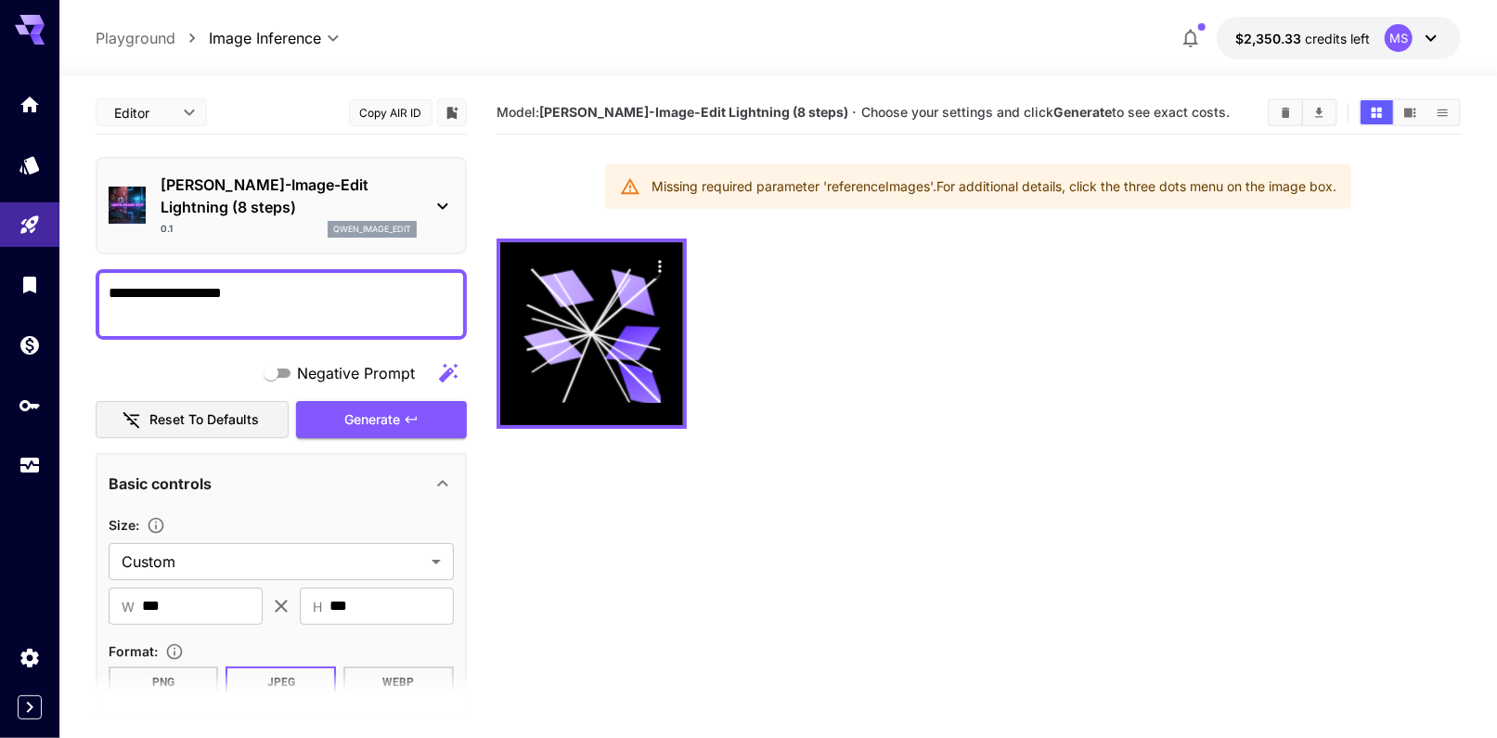
drag, startPoint x: 186, startPoint y: 289, endPoint x: 318, endPoint y: 290, distance: 132.7
click at [318, 290] on textarea "**********" at bounding box center [282, 304] width 346 height 45
type textarea "**********"
click at [382, 421] on span "Generate" at bounding box center [372, 419] width 56 height 23
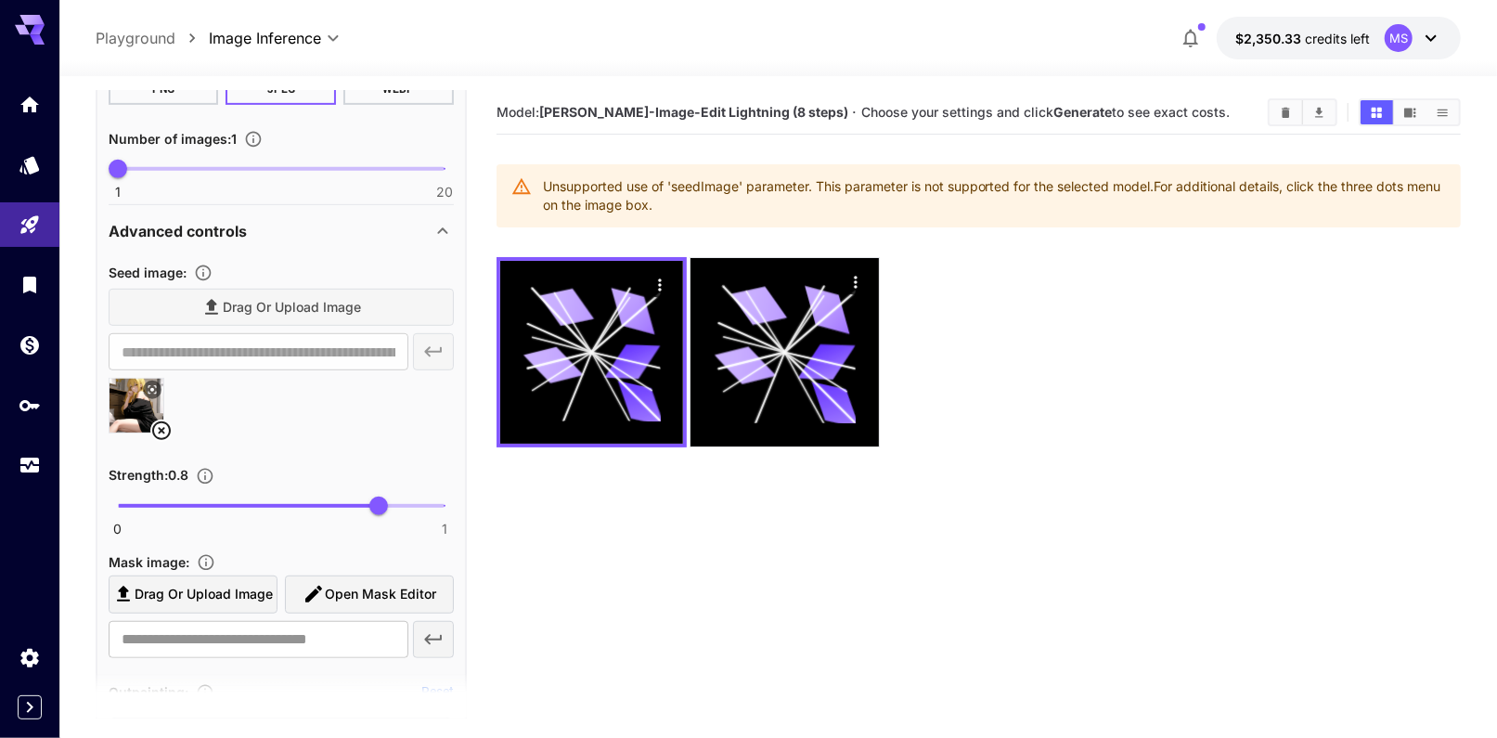
scroll to position [594, 0]
click at [155, 386] on icon at bounding box center [152, 388] width 11 height 11
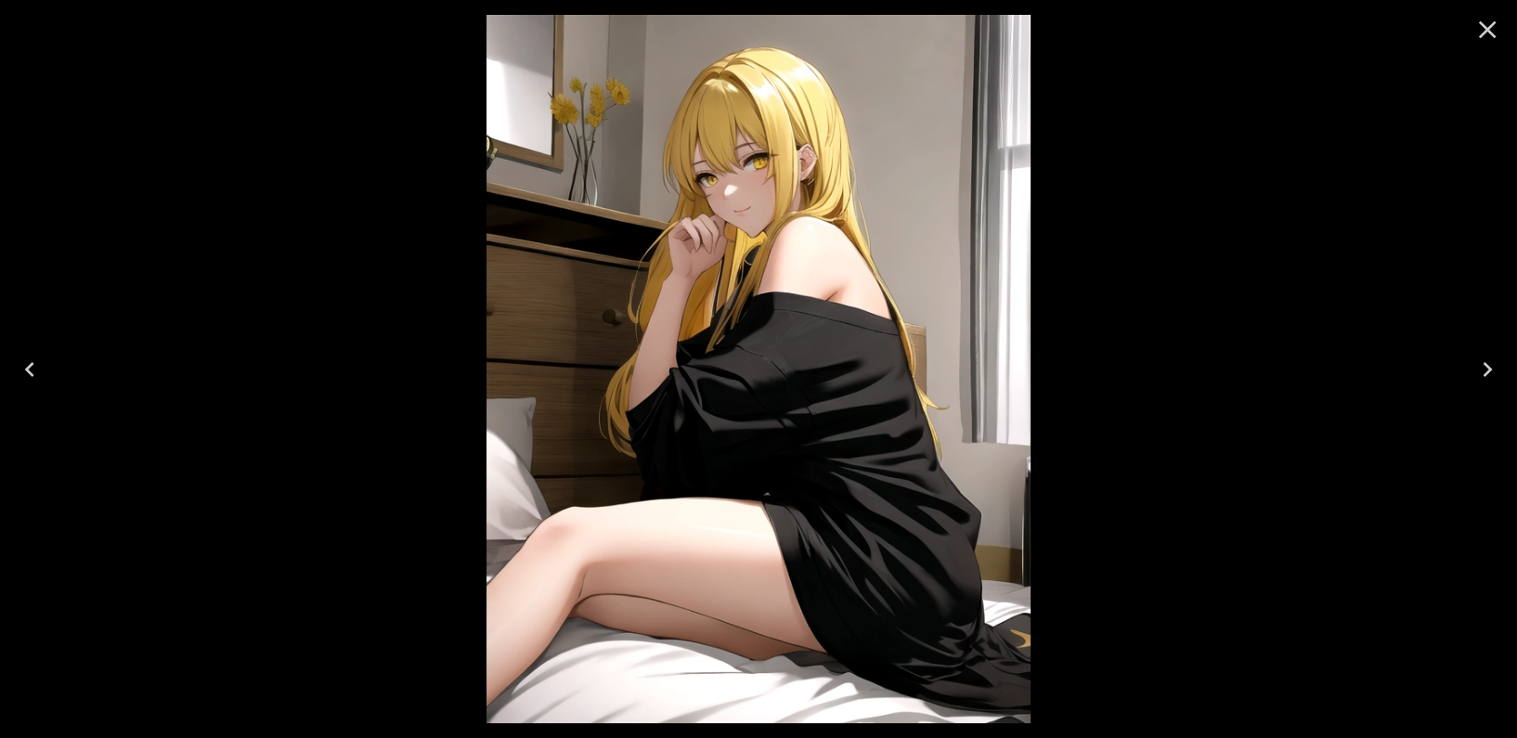
click at [1482, 40] on icon "Close" at bounding box center [1487, 30] width 30 height 30
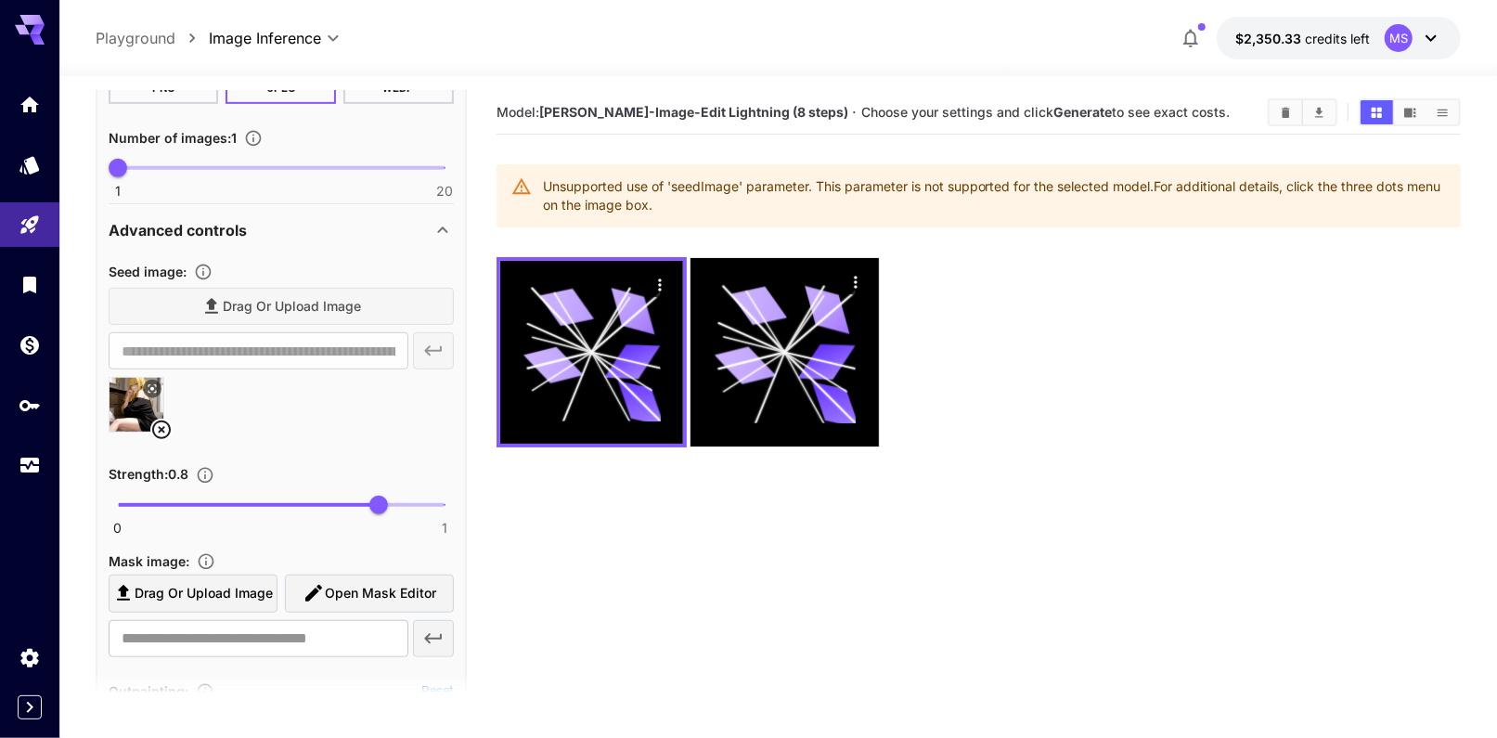
click at [156, 426] on icon at bounding box center [161, 430] width 22 height 22
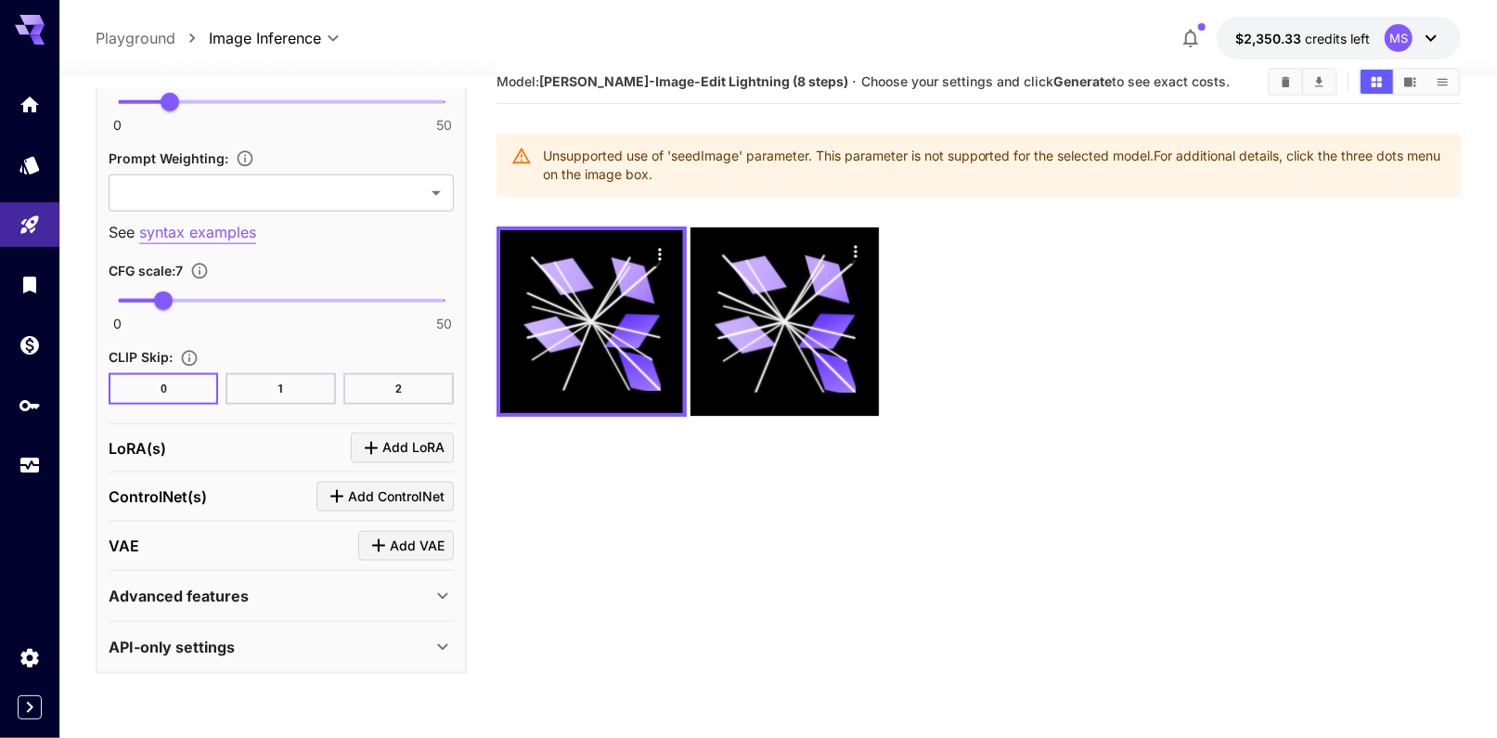
scroll to position [32, 0]
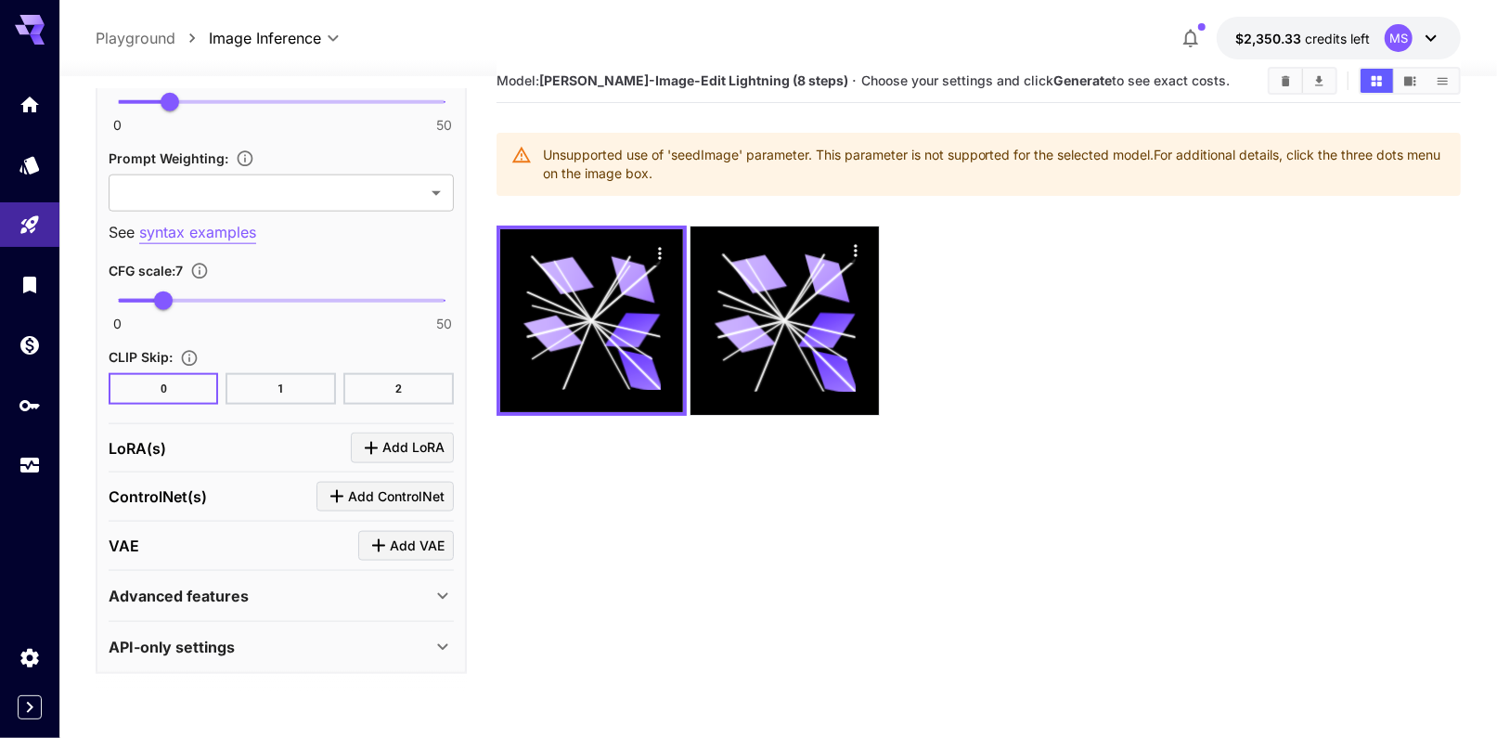
click at [265, 625] on div "API-only settings" at bounding box center [281, 647] width 345 height 45
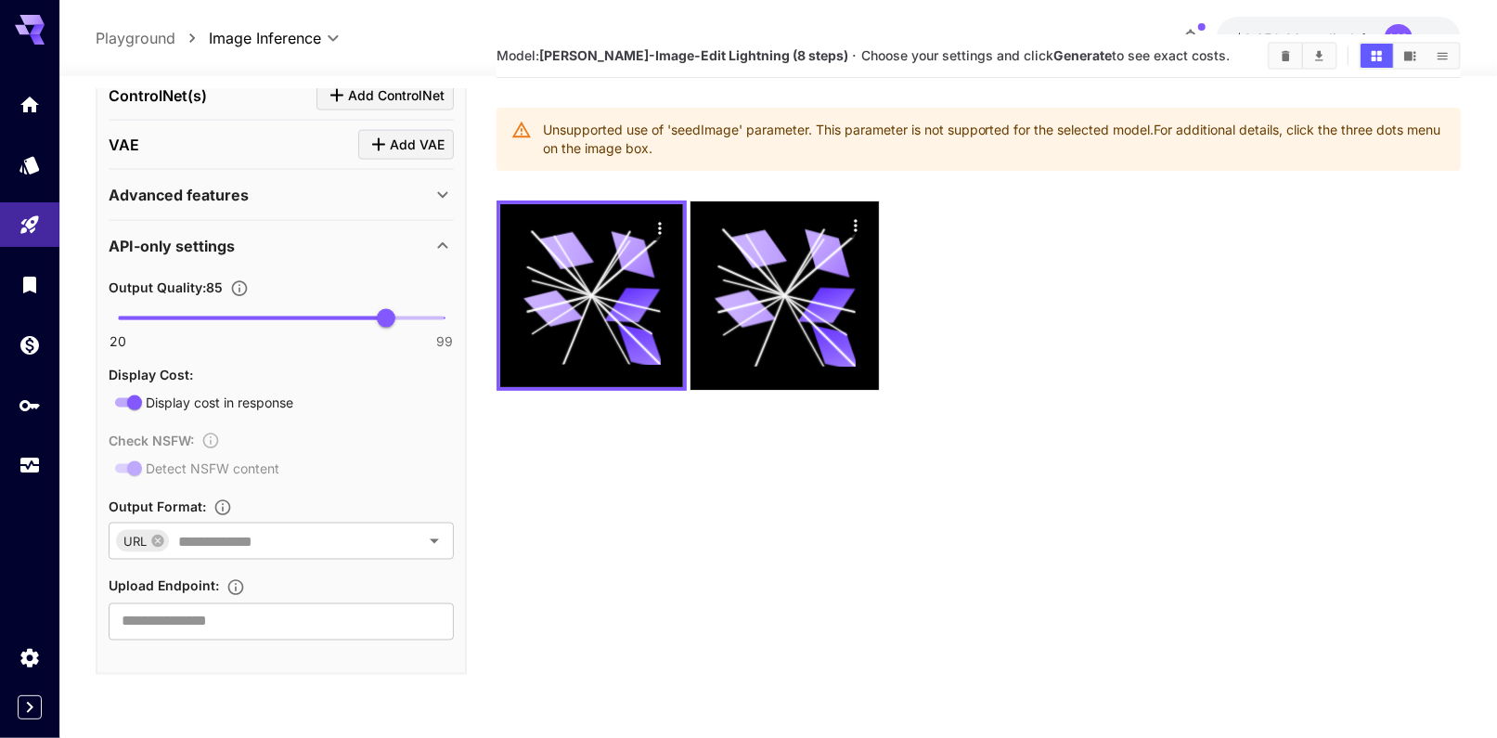
scroll to position [1689, 0]
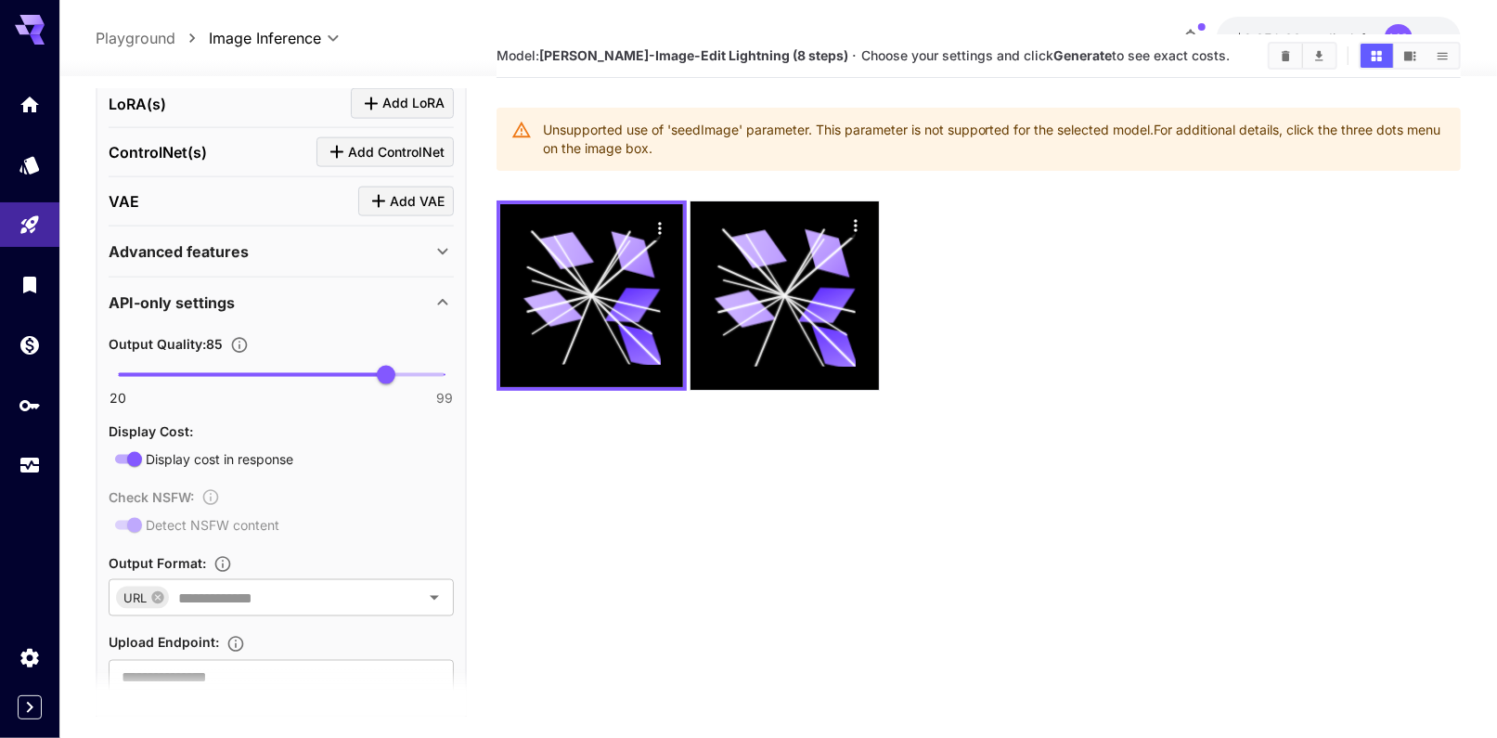
click at [284, 244] on div "Advanced features" at bounding box center [270, 251] width 323 height 22
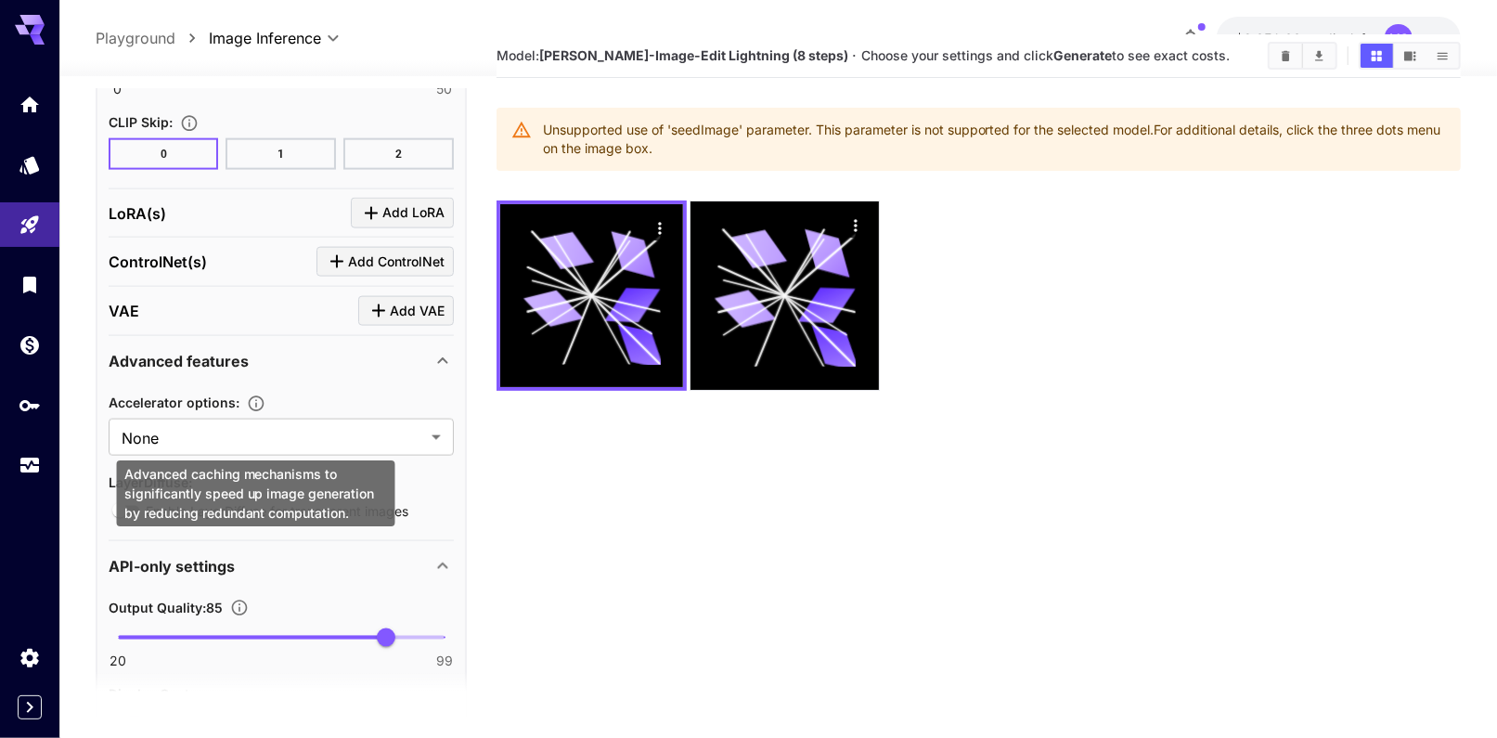
scroll to position [1507, 0]
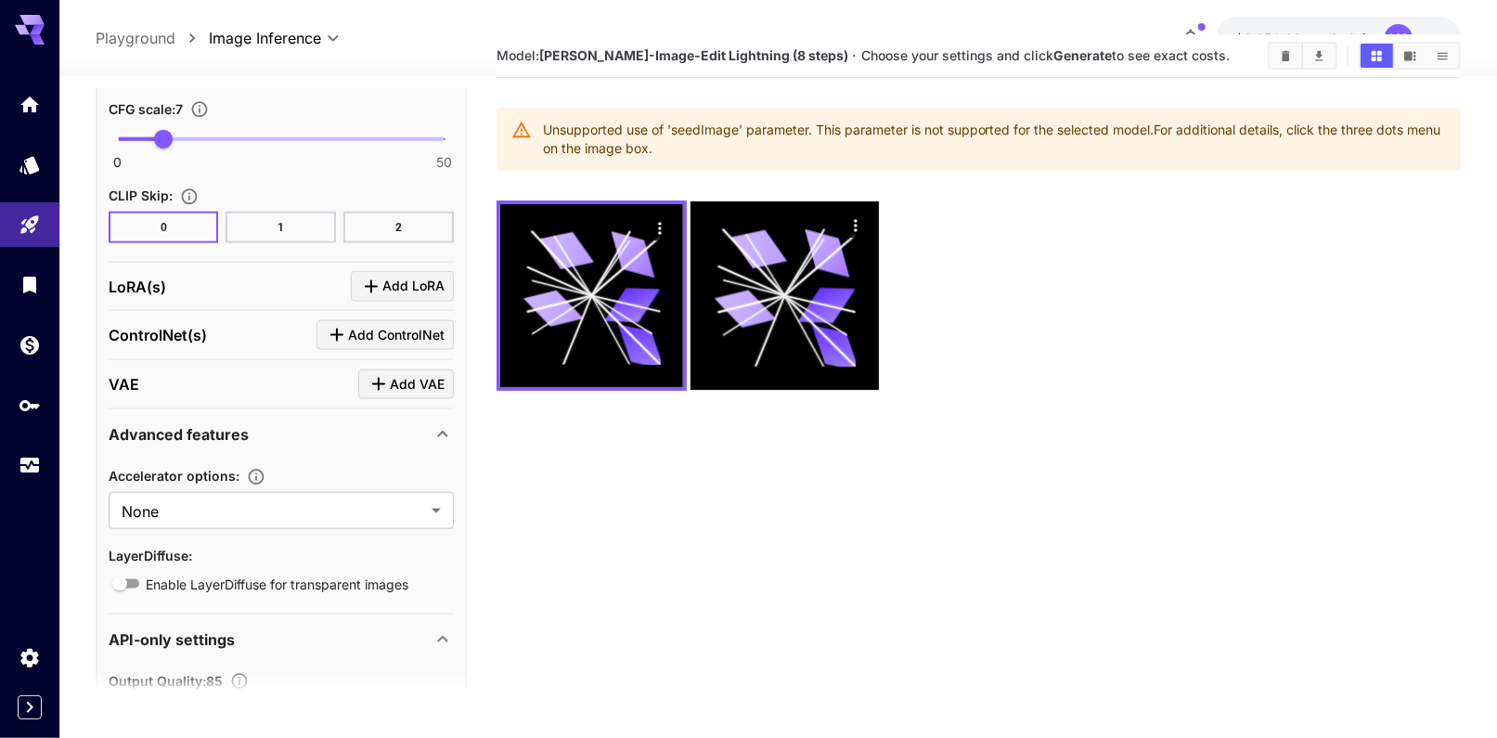
click at [214, 388] on div "VAE Add VAE" at bounding box center [281, 384] width 345 height 31
click at [196, 282] on div "LoRA(s) Add LoRA" at bounding box center [281, 286] width 345 height 31
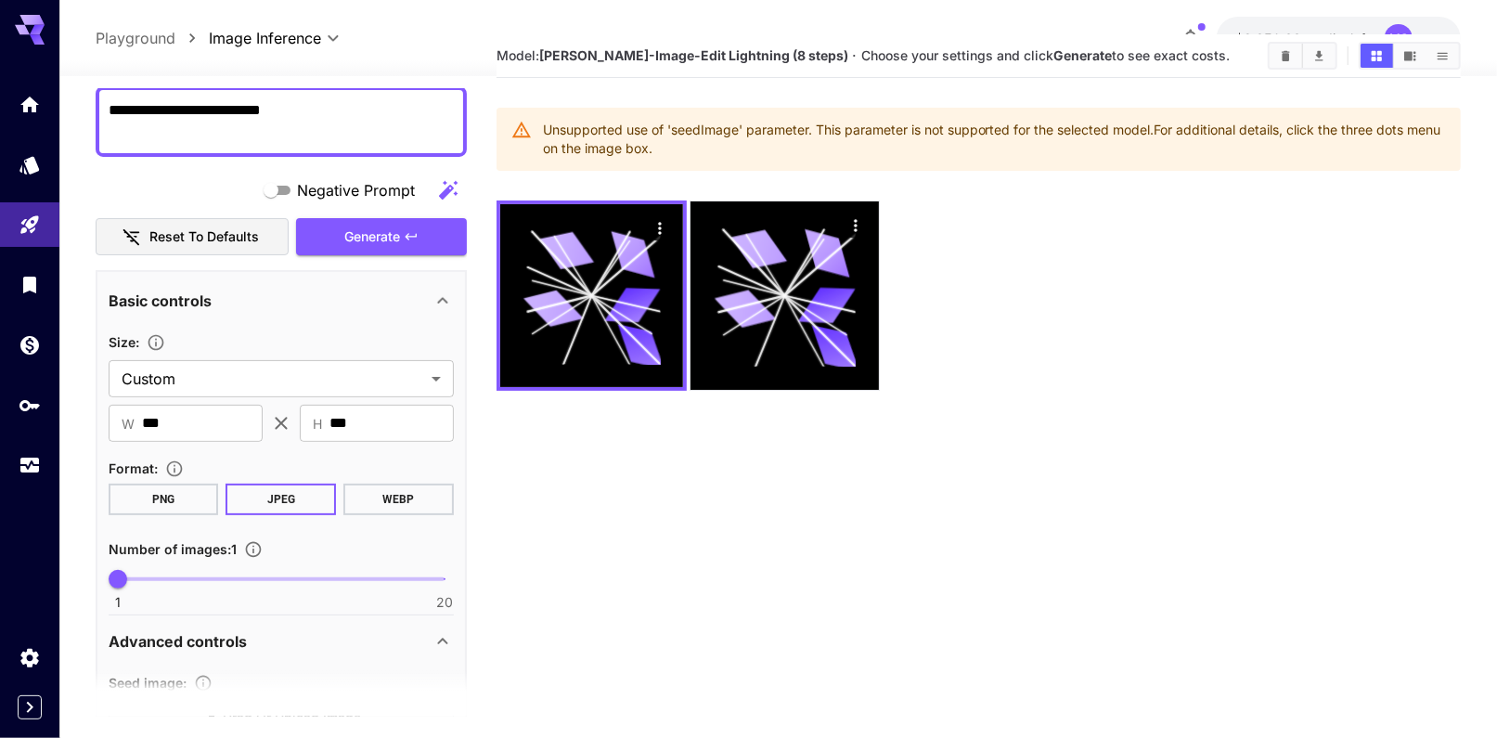
scroll to position [154, 0]
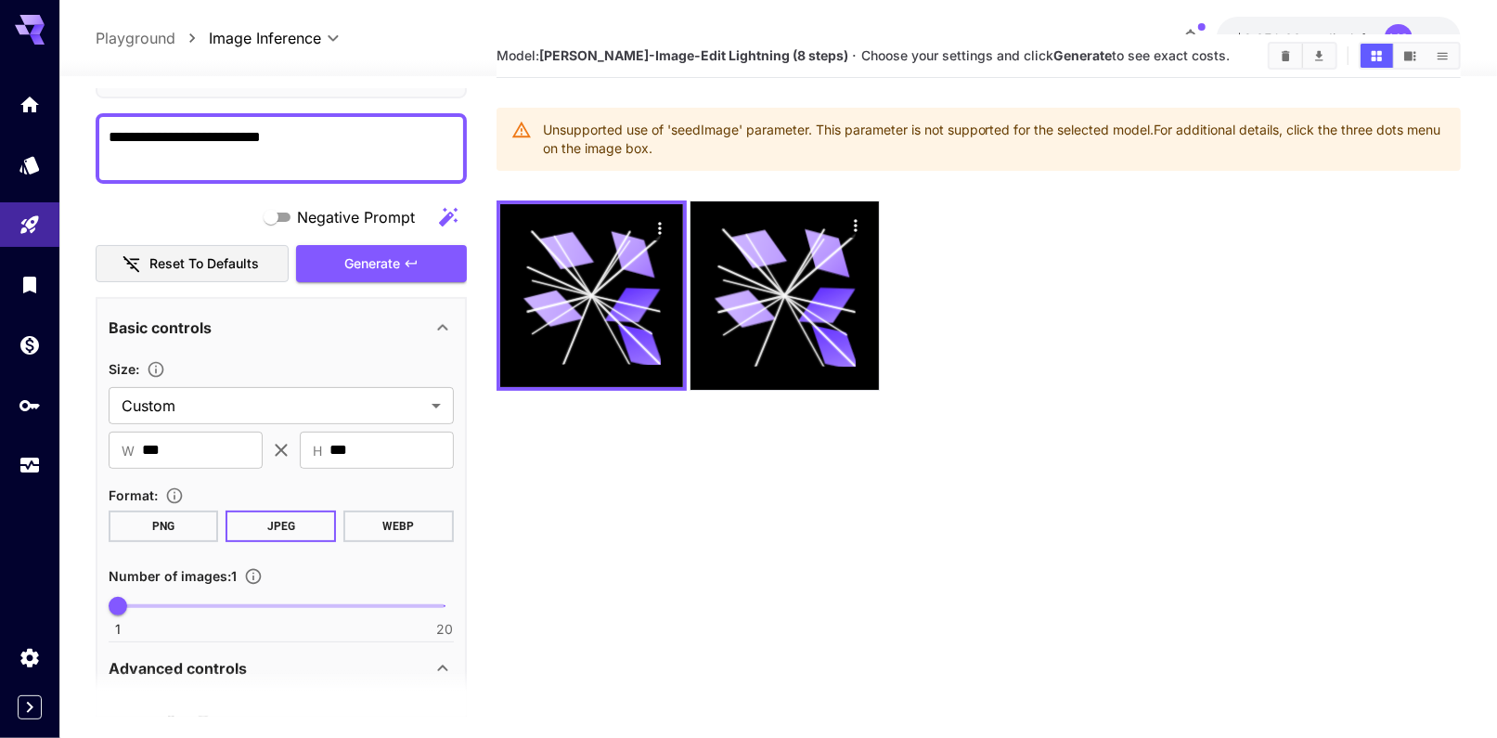
click at [169, 318] on p "Basic controls" at bounding box center [160, 328] width 103 height 22
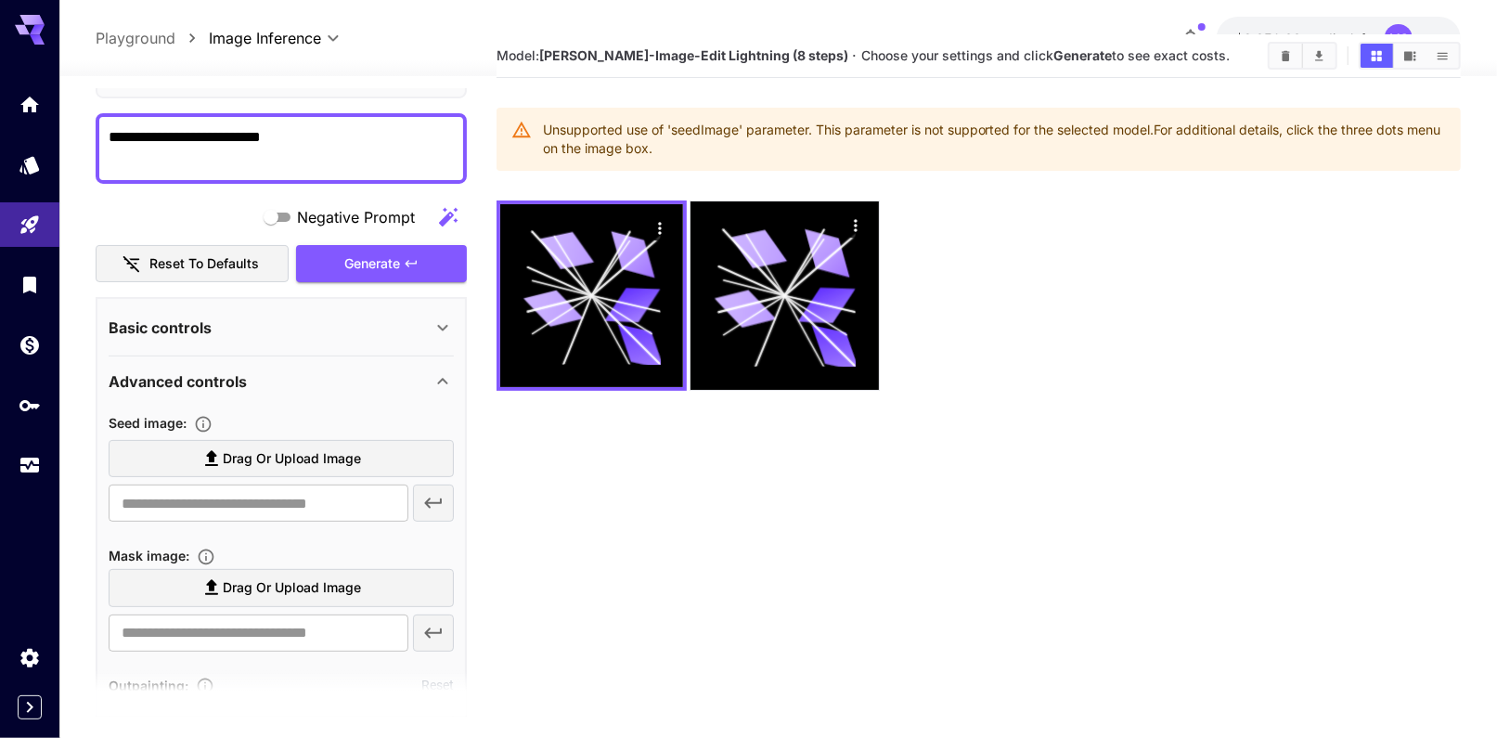
click at [169, 318] on p "Basic controls" at bounding box center [160, 328] width 103 height 22
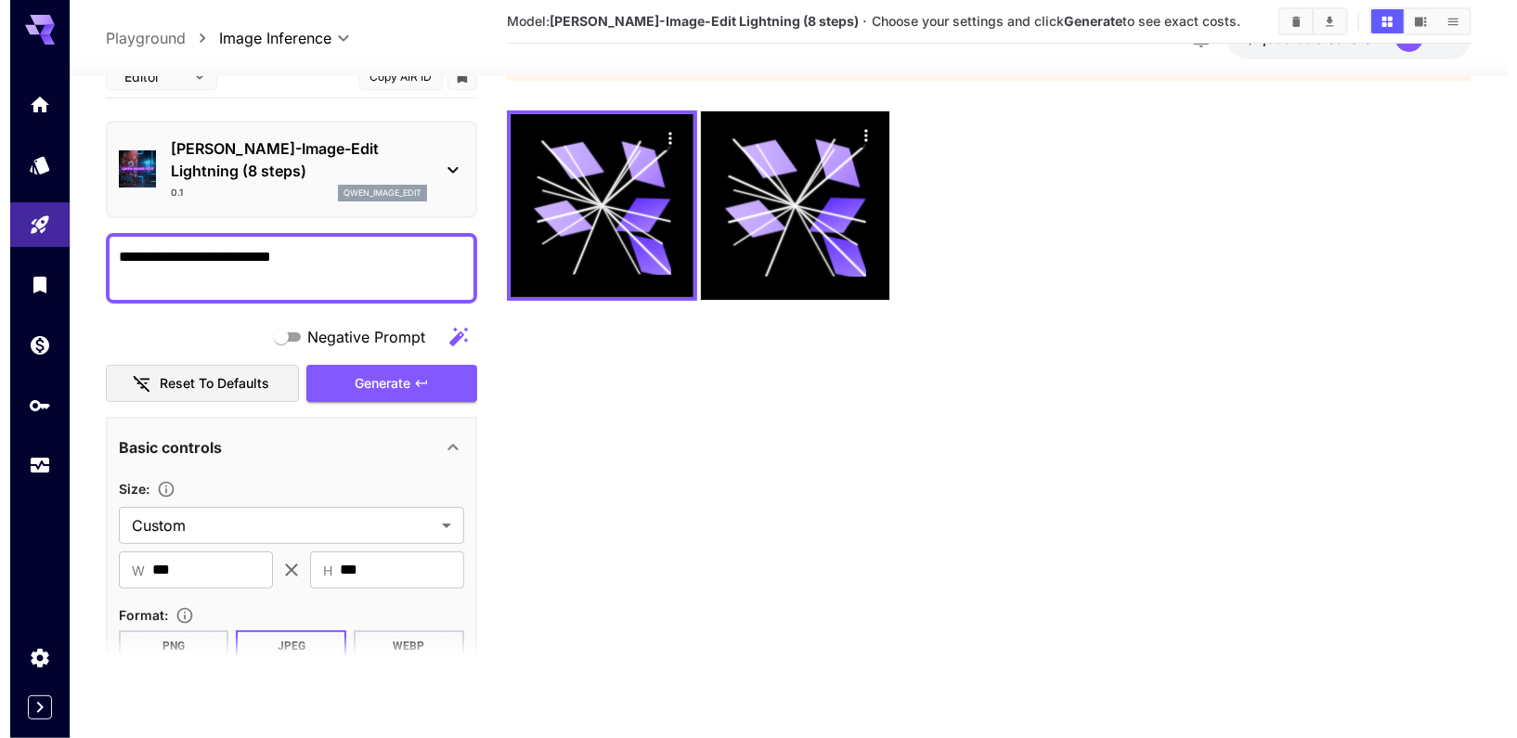
scroll to position [0, 0]
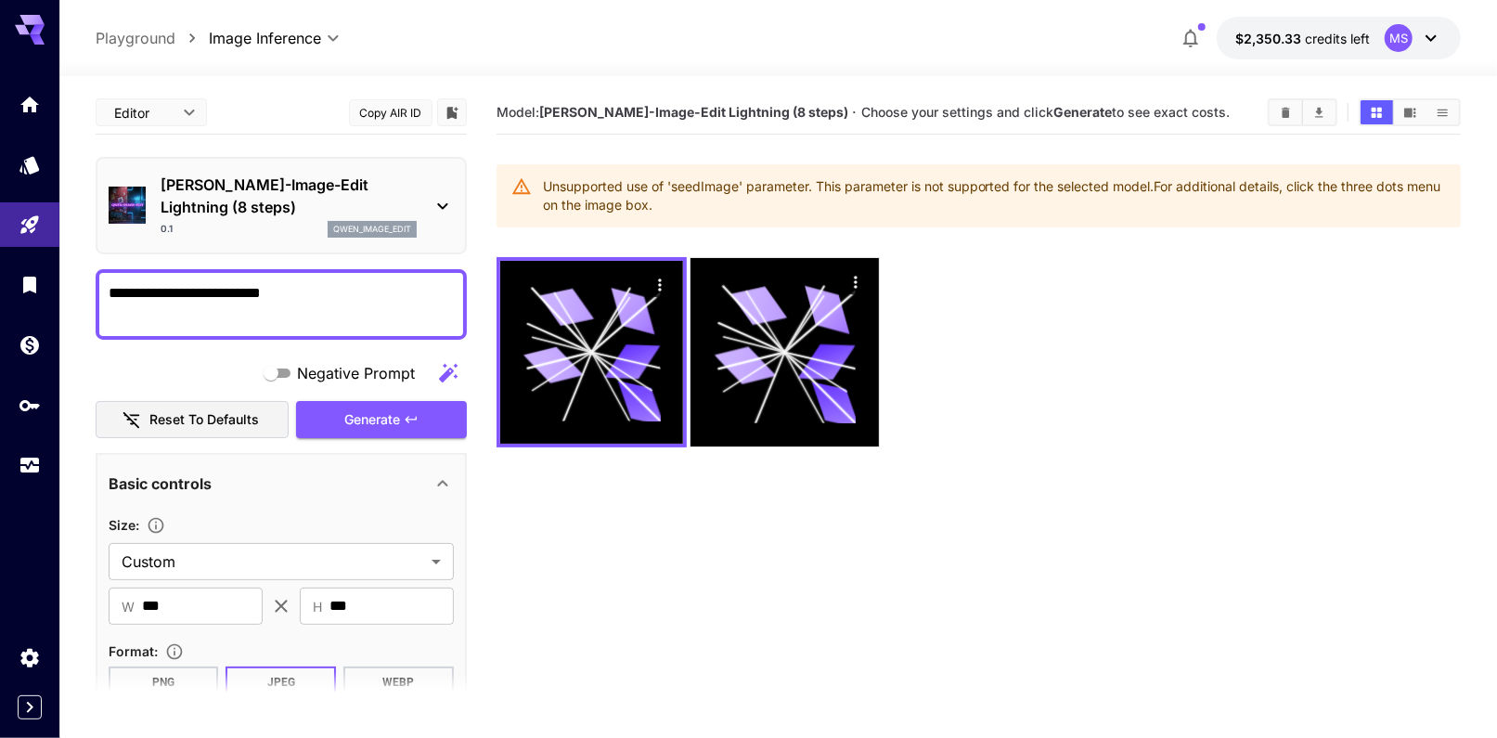
click at [258, 166] on div "[PERSON_NAME]-Image-Edit Lightning (8 steps) 0.1 qwen_image_edit" at bounding box center [281, 205] width 345 height 79
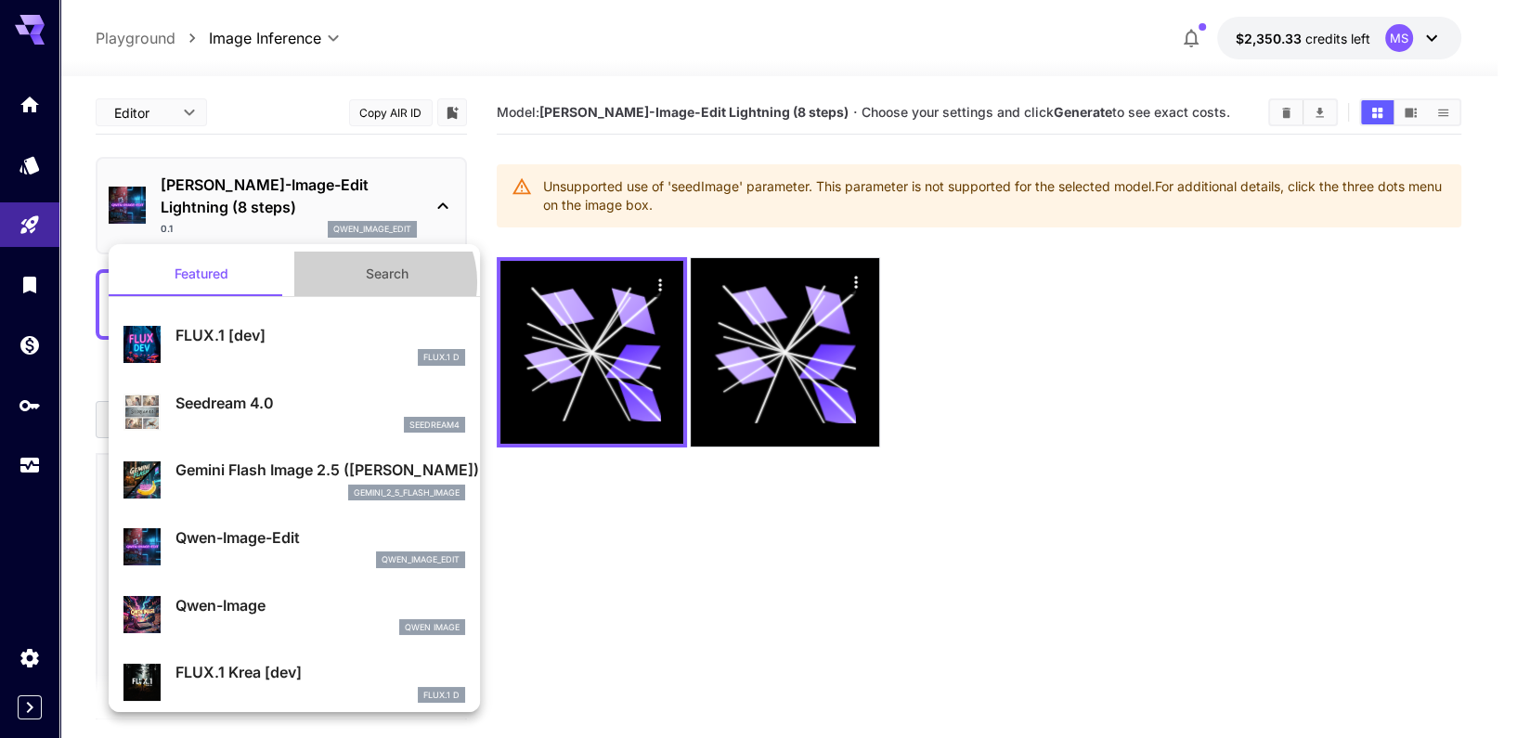
click at [368, 282] on button "Search" at bounding box center [387, 274] width 186 height 45
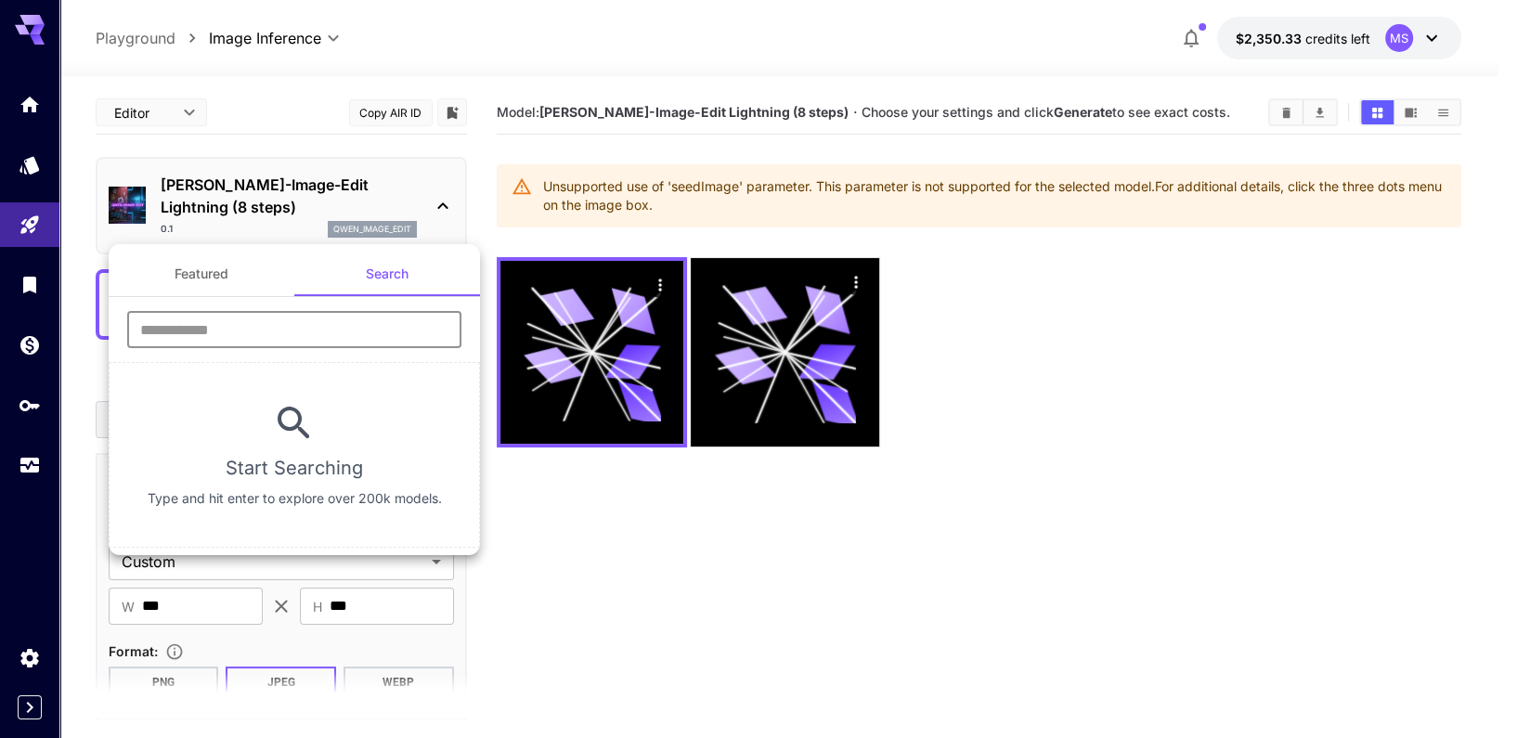
click at [309, 321] on input "text" at bounding box center [294, 329] width 334 height 37
type input "*"
click at [218, 277] on button "Featured" at bounding box center [202, 274] width 186 height 45
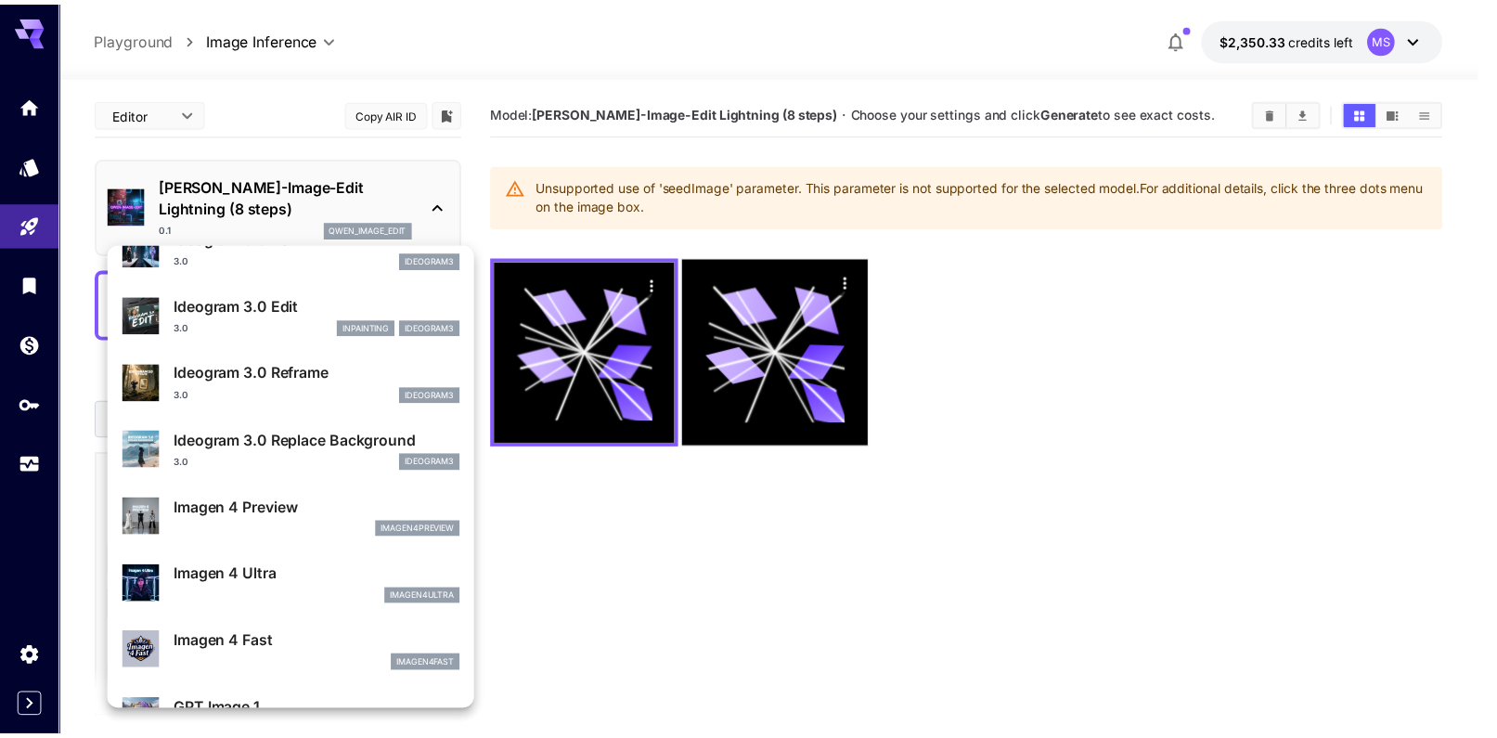
scroll to position [705, 0]
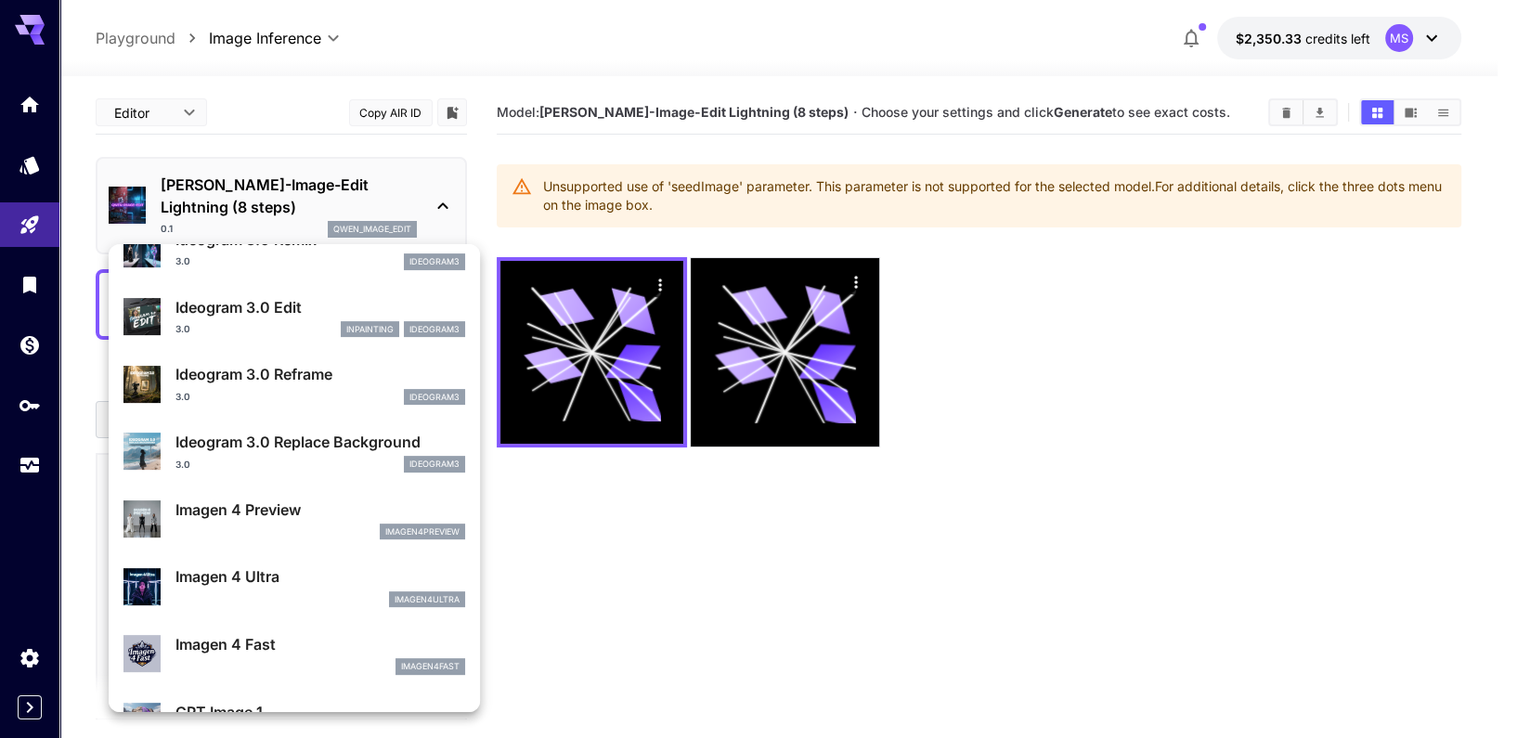
click at [598, 632] on div at bounding box center [758, 369] width 1517 height 738
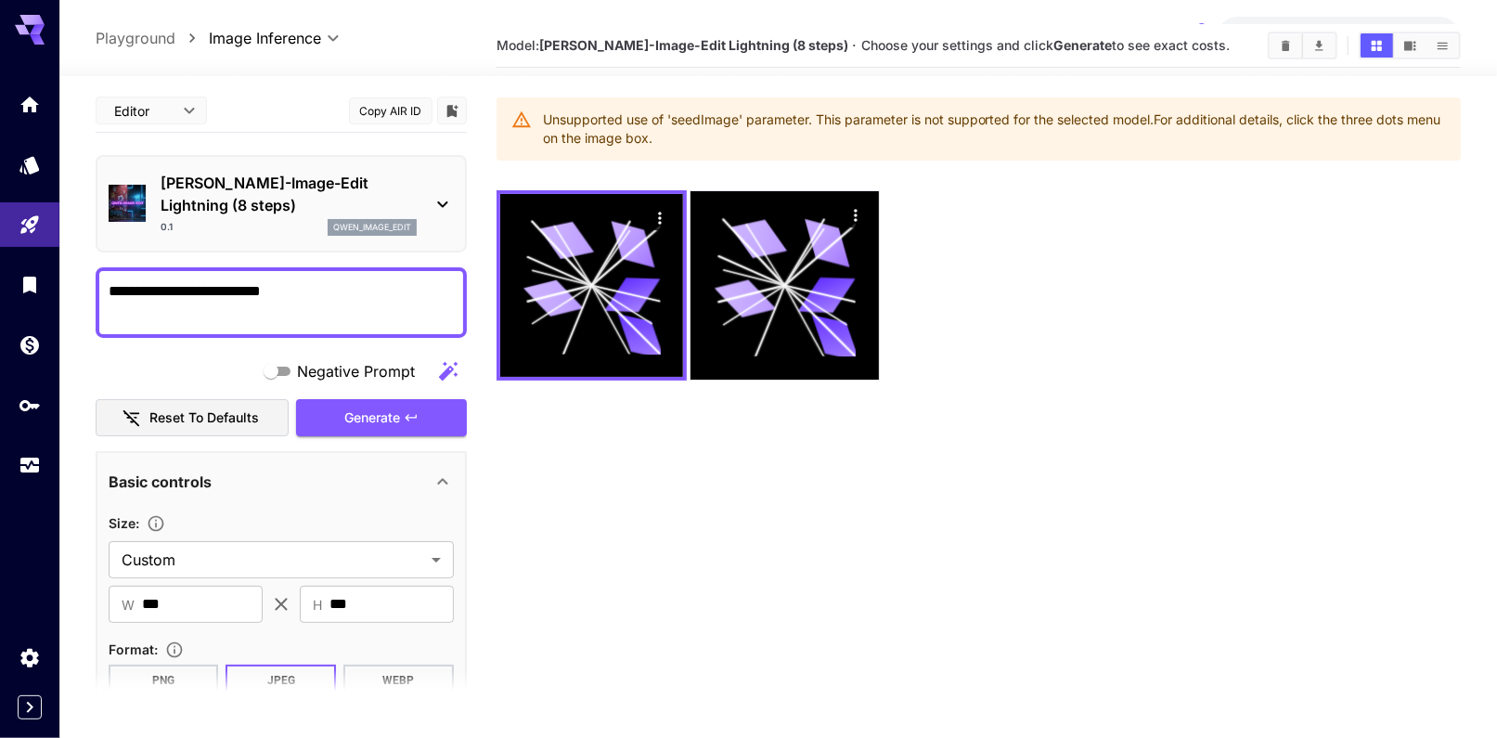
scroll to position [38, 0]
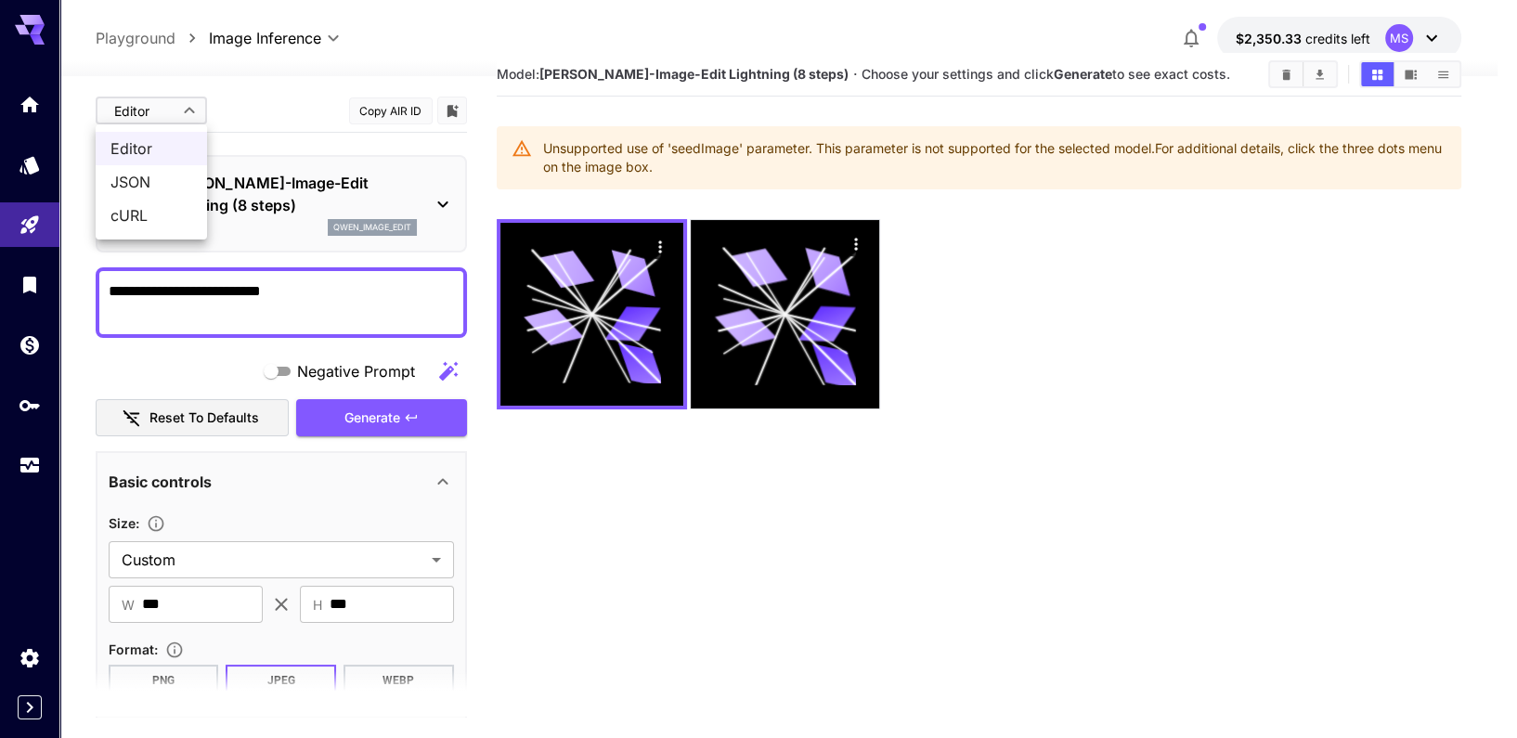
click at [184, 98] on body "**********" at bounding box center [758, 404] width 1517 height 885
click at [153, 165] on li "JSON" at bounding box center [151, 181] width 111 height 33
type input "****"
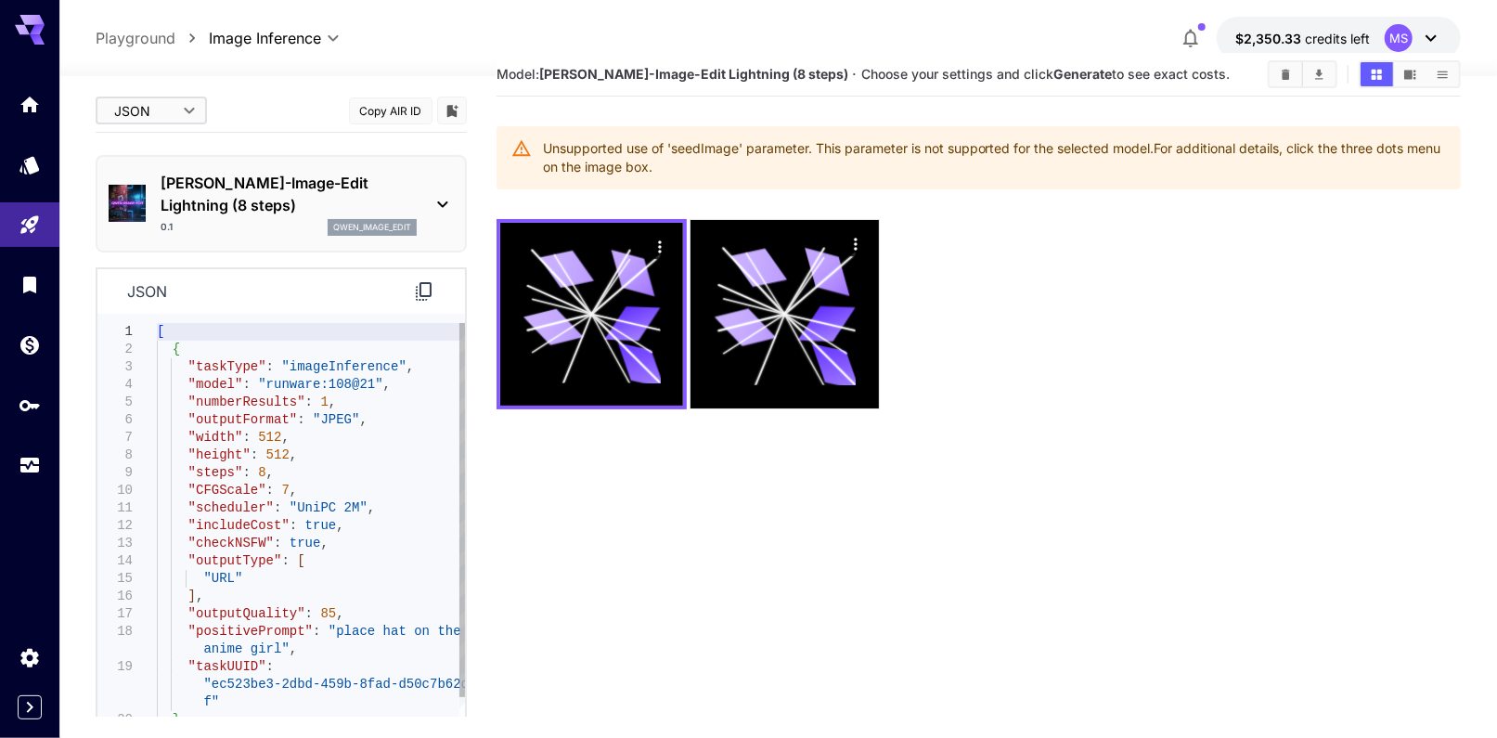
type textarea "**********"
click at [267, 512] on div "{ "taskType" : "imageInference" , "model" : "runware:108@21" , "numberResults" …" at bounding box center [311, 534] width 308 height 423
click at [321, 592] on div "{ "taskType" : "imageInference" , "model" : "runware:108@21" , "numberResults" …" at bounding box center [311, 534] width 308 height 423
